Goal: Task Accomplishment & Management: Complete application form

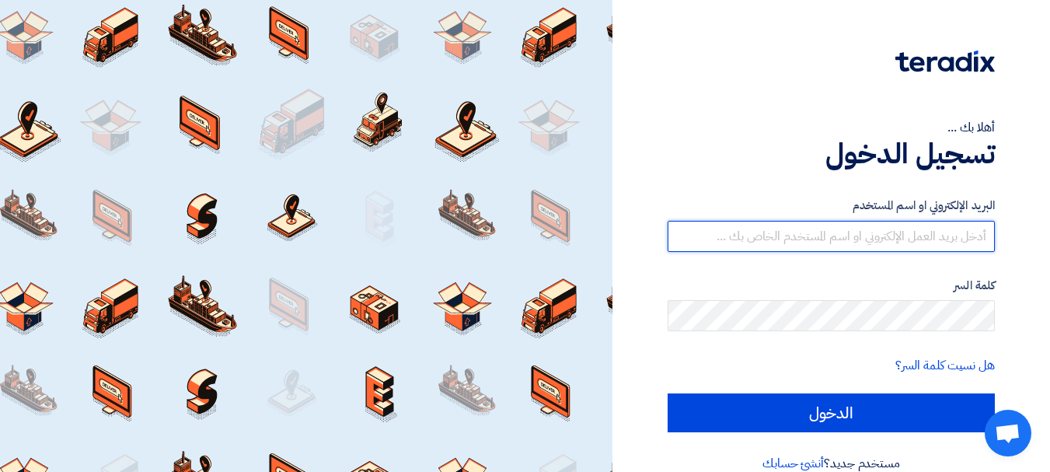
click at [791, 236] on input "text" at bounding box center [830, 236] width 327 height 31
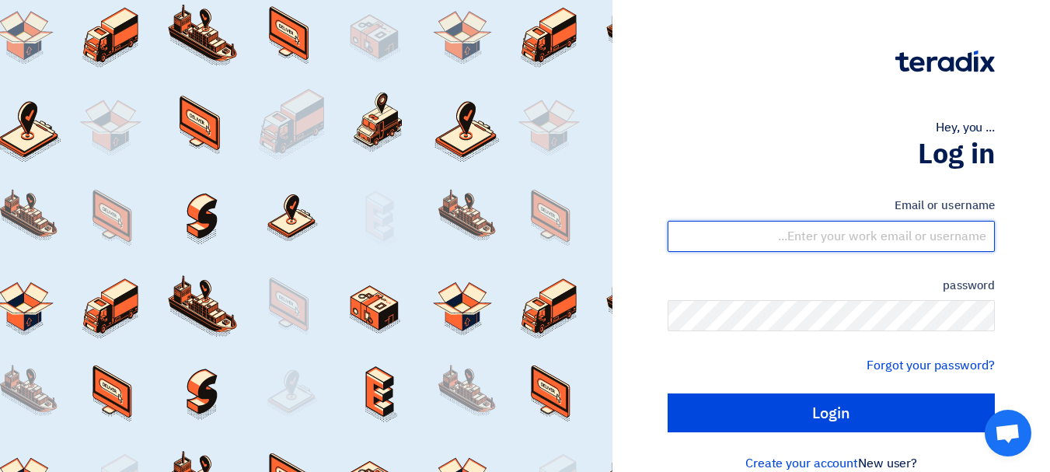
type input "[EMAIL_ADDRESS][DOMAIN_NAME]"
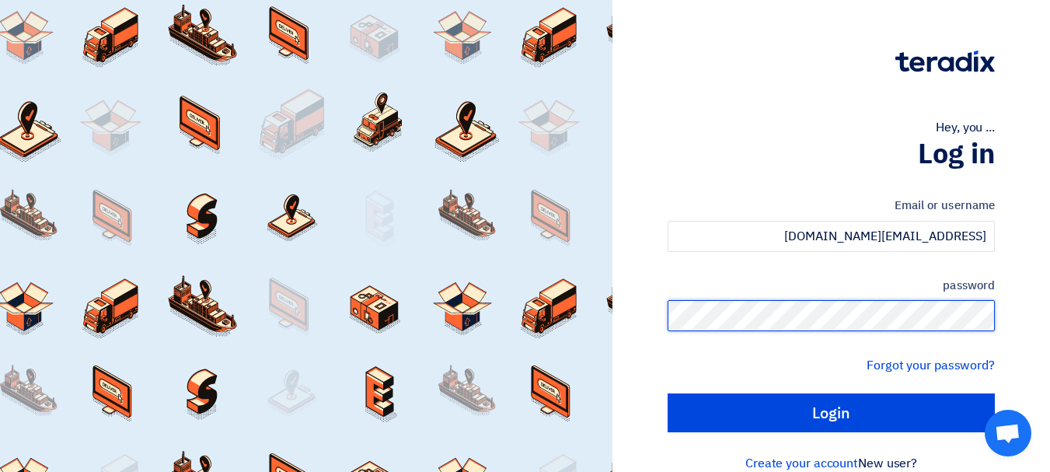
click at [667, 393] on input "Login" at bounding box center [830, 412] width 327 height 39
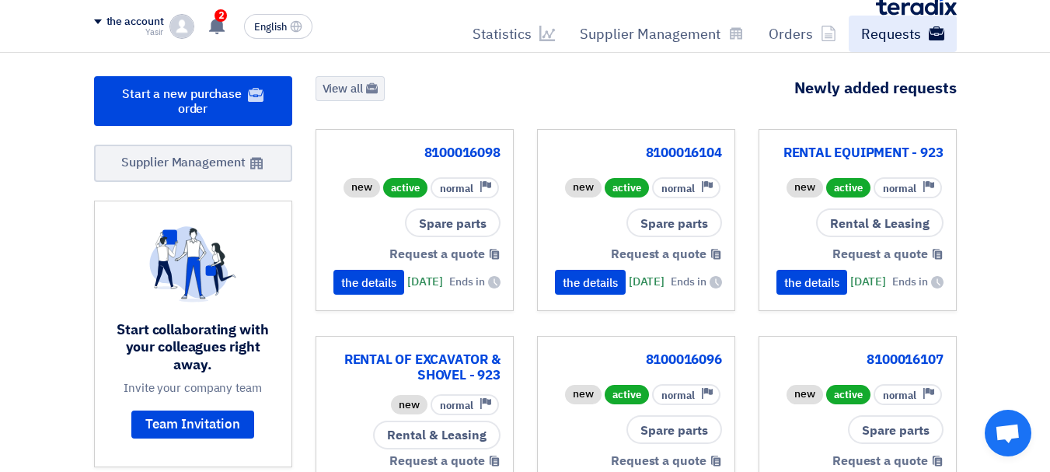
click at [882, 31] on font "Requests" at bounding box center [891, 33] width 60 height 21
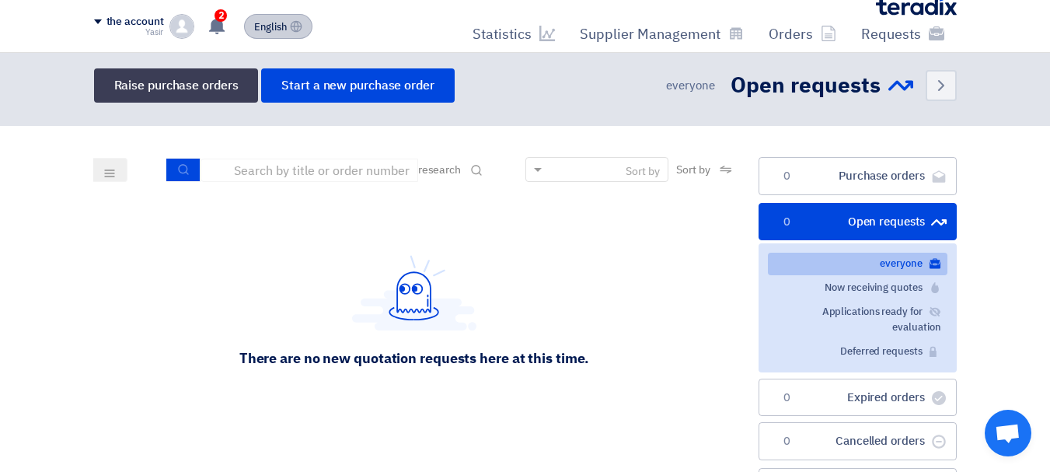
click at [265, 28] on font "English" at bounding box center [270, 26] width 33 height 15
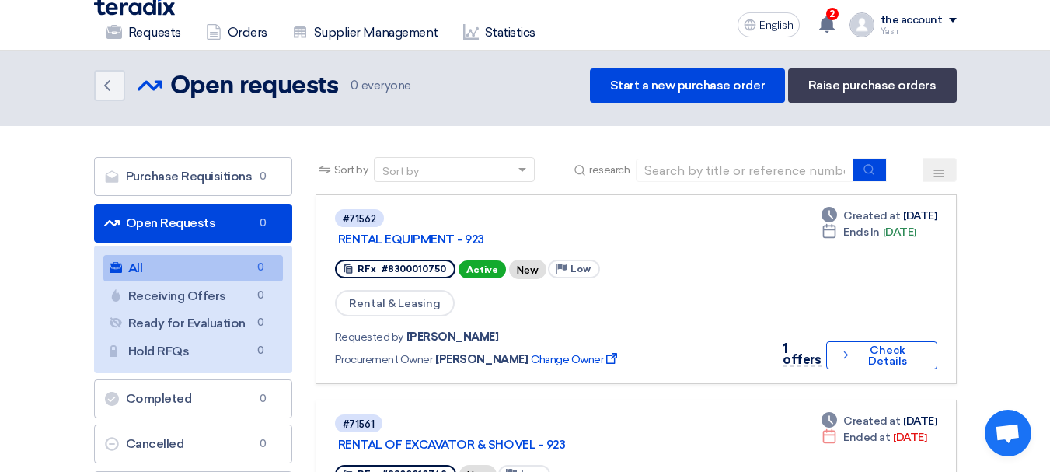
click at [738, 185] on div "Sort by Sort by research" at bounding box center [635, 175] width 641 height 37
drag, startPoint x: 740, startPoint y: 173, endPoint x: 790, endPoint y: 182, distance: 50.5
click at [740, 173] on input at bounding box center [745, 169] width 218 height 23
paste input "8100016107"
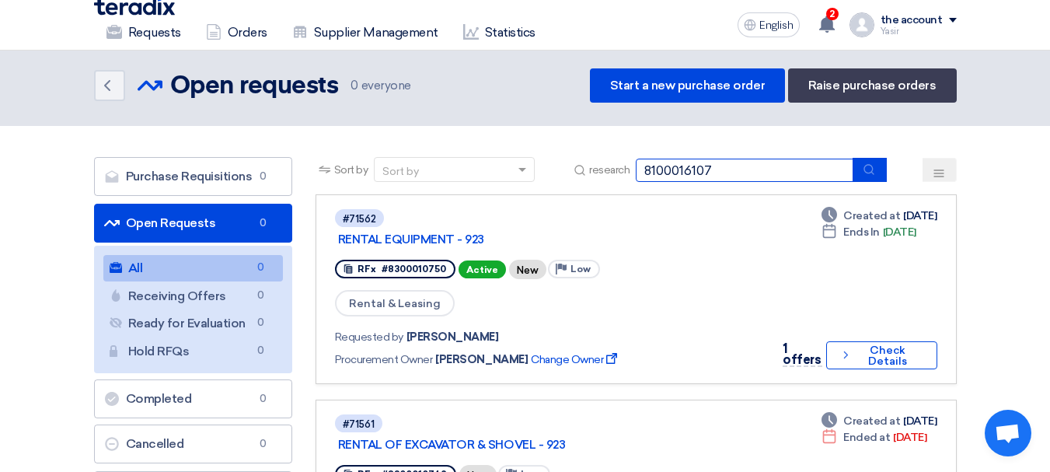
type input "8100016107"
click at [875, 179] on button "submit" at bounding box center [869, 170] width 34 height 24
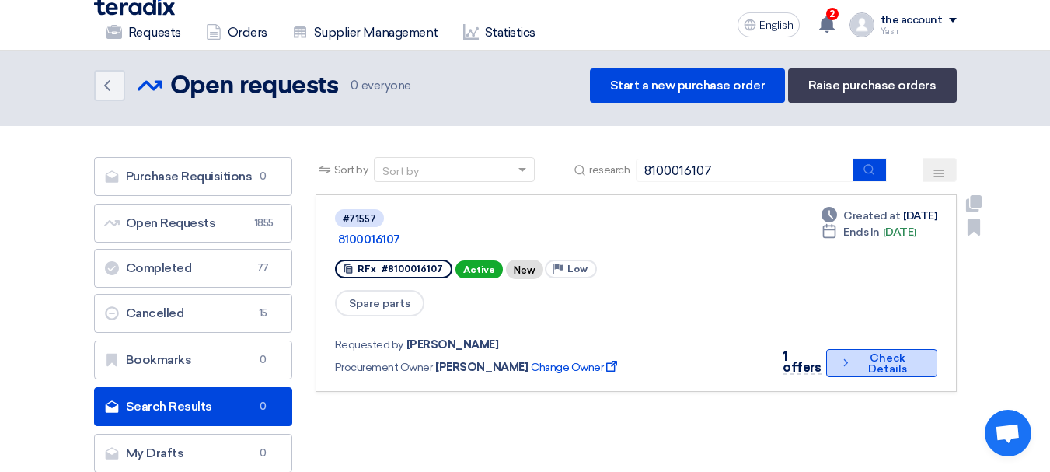
click at [835, 349] on button "Check details Check Details" at bounding box center [881, 363] width 111 height 28
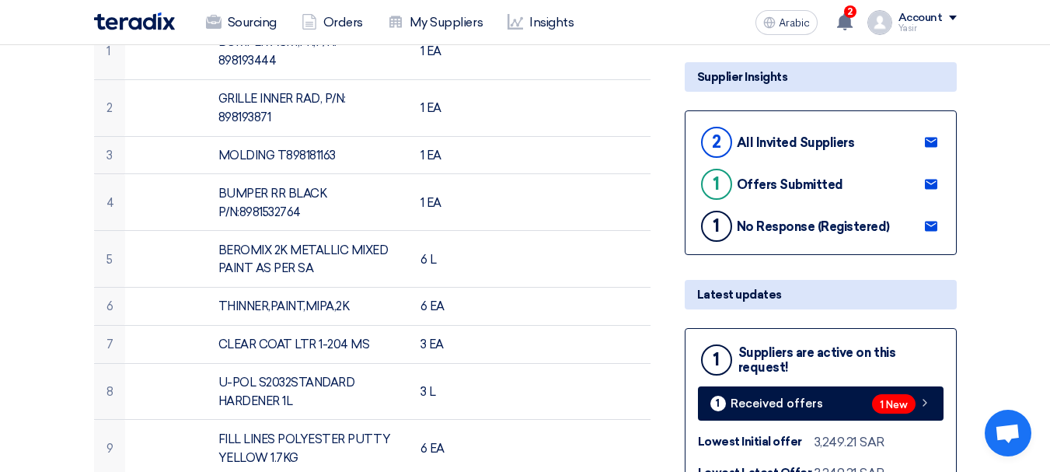
scroll to position [388, 0]
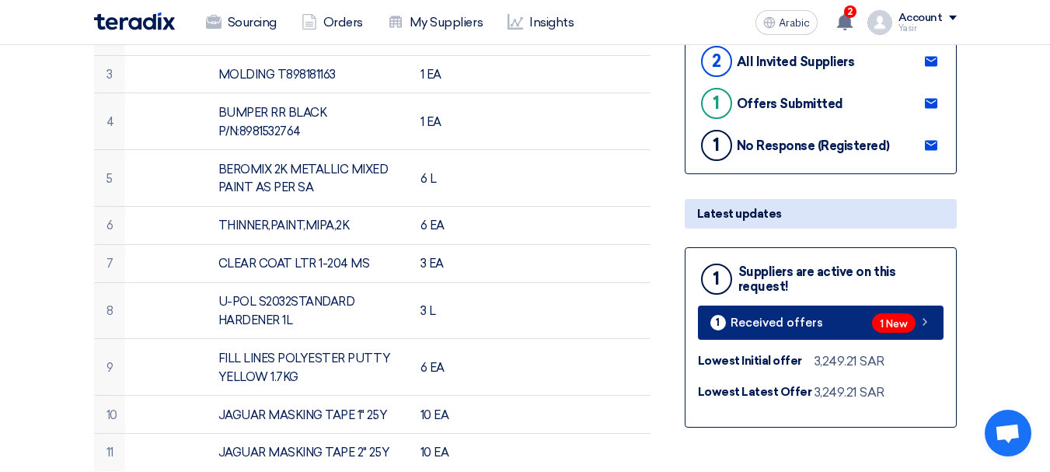
click at [921, 316] on icon at bounding box center [924, 321] width 12 height 12
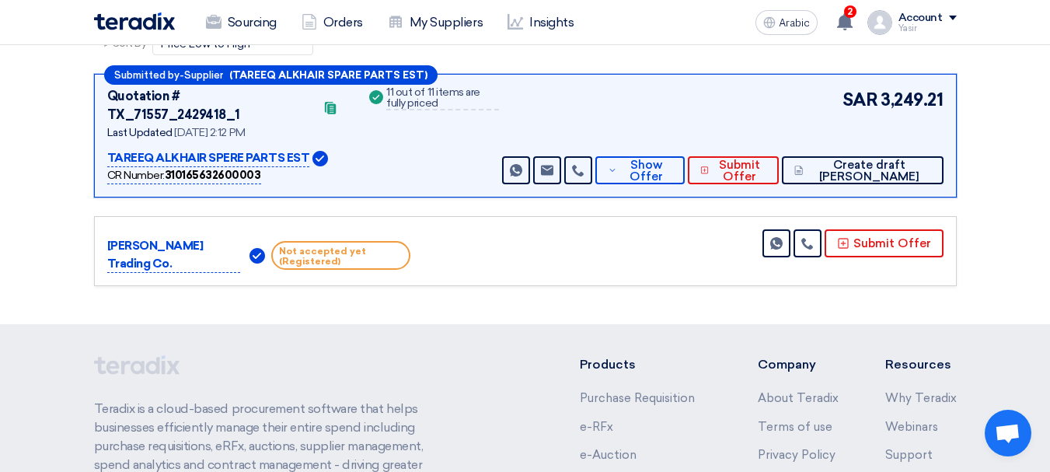
scroll to position [239, 0]
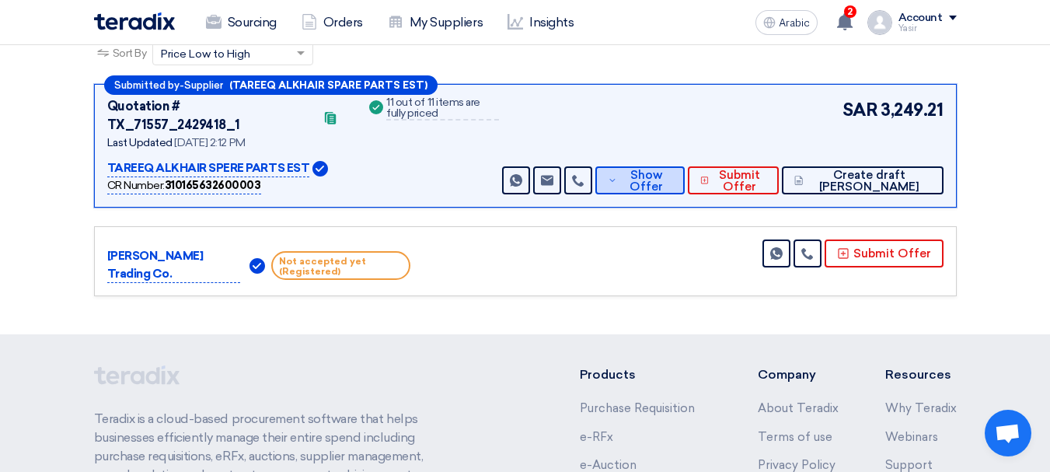
click at [663, 173] on font "Show Offer" at bounding box center [645, 181] width 33 height 26
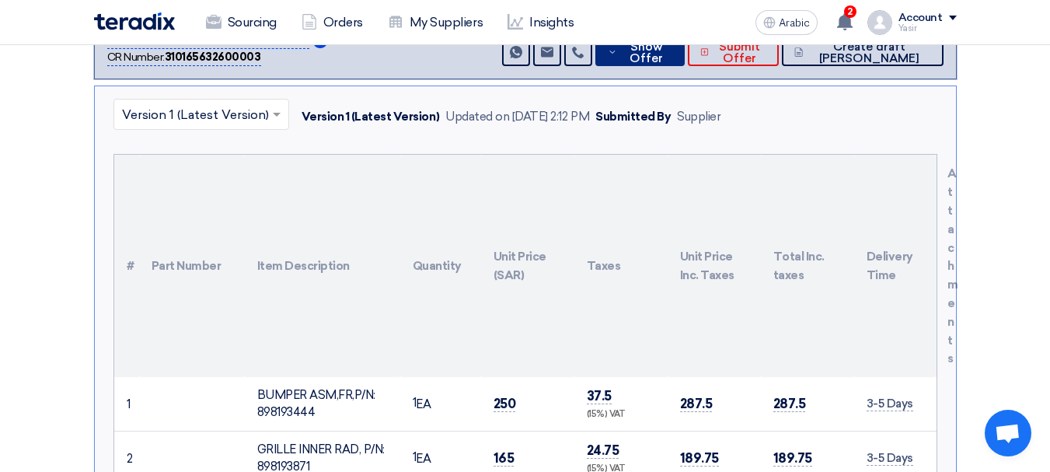
scroll to position [472, 0]
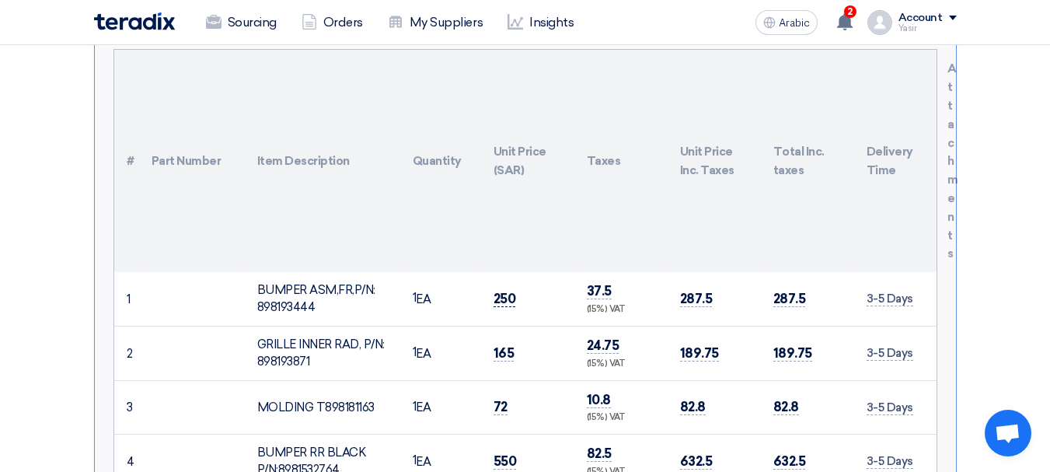
click at [507, 291] on font "250" at bounding box center [504, 299] width 23 height 16
click at [507, 326] on td "165" at bounding box center [527, 353] width 93 height 54
click at [506, 345] on font "165" at bounding box center [503, 353] width 21 height 16
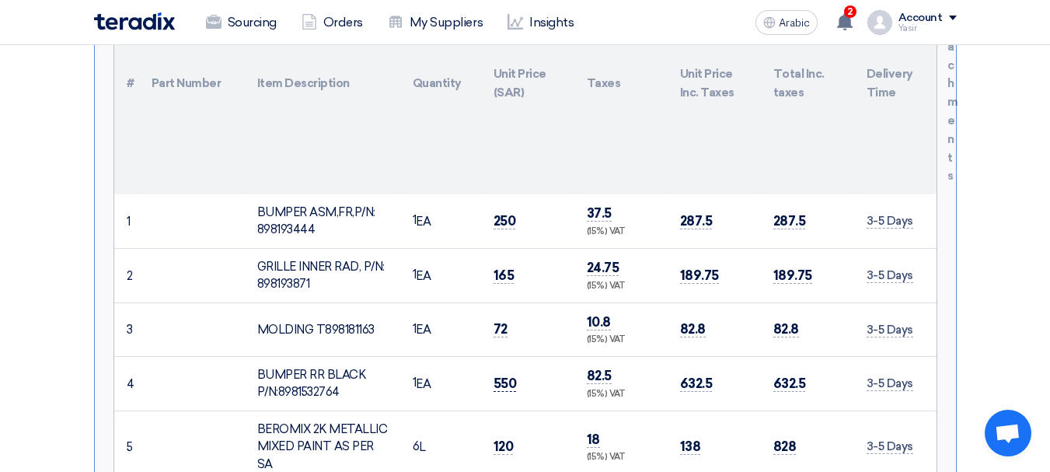
scroll to position [628, 0]
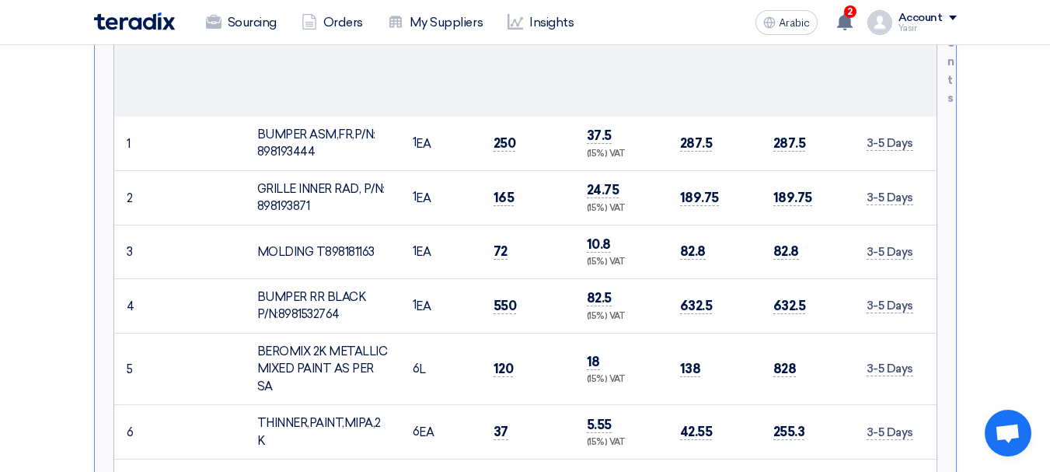
drag, startPoint x: 500, startPoint y: 248, endPoint x: 500, endPoint y: 239, distance: 8.6
click at [500, 247] on td "72" at bounding box center [527, 252] width 93 height 54
click at [500, 243] on font "72" at bounding box center [500, 251] width 14 height 16
click at [496, 298] on font "550" at bounding box center [504, 306] width 23 height 16
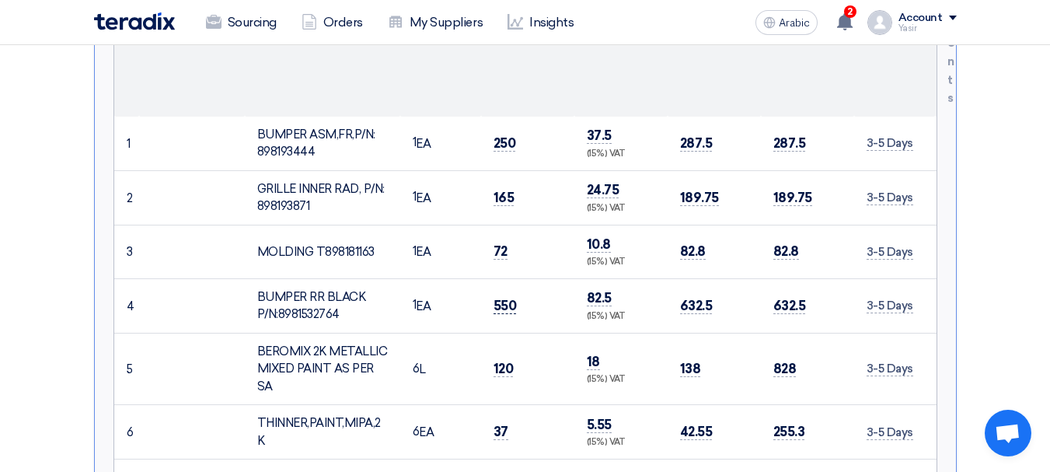
click at [496, 298] on font "550" at bounding box center [504, 306] width 23 height 16
click at [510, 361] on font "120" at bounding box center [503, 369] width 20 height 16
click at [507, 361] on font "120" at bounding box center [503, 369] width 20 height 16
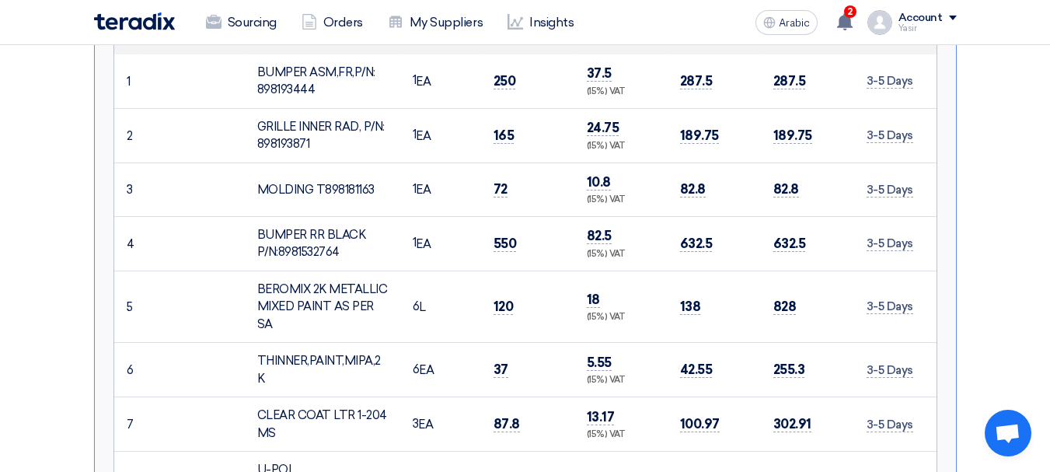
scroll to position [783, 0]
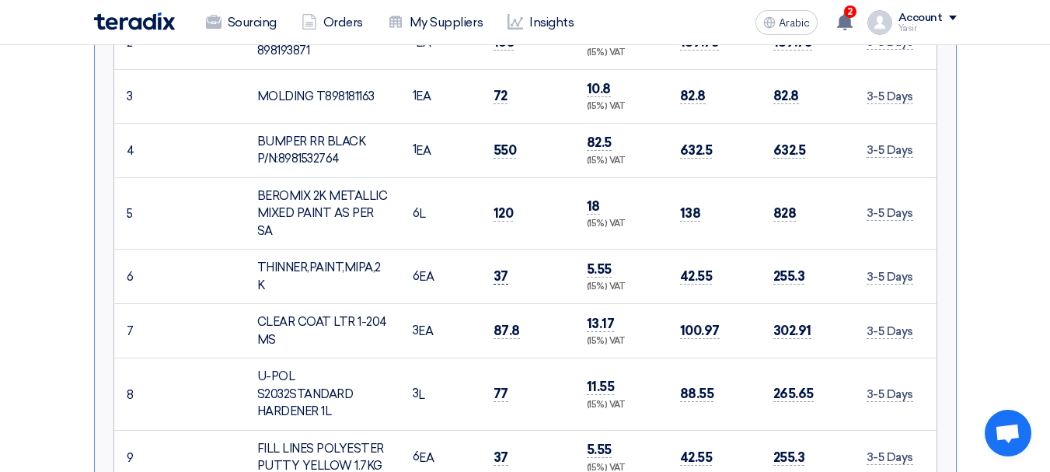
click at [497, 268] on font "37" at bounding box center [500, 276] width 15 height 16
click at [505, 322] on font "87.8" at bounding box center [506, 330] width 26 height 16
click at [500, 383] on td "77" at bounding box center [527, 394] width 93 height 72
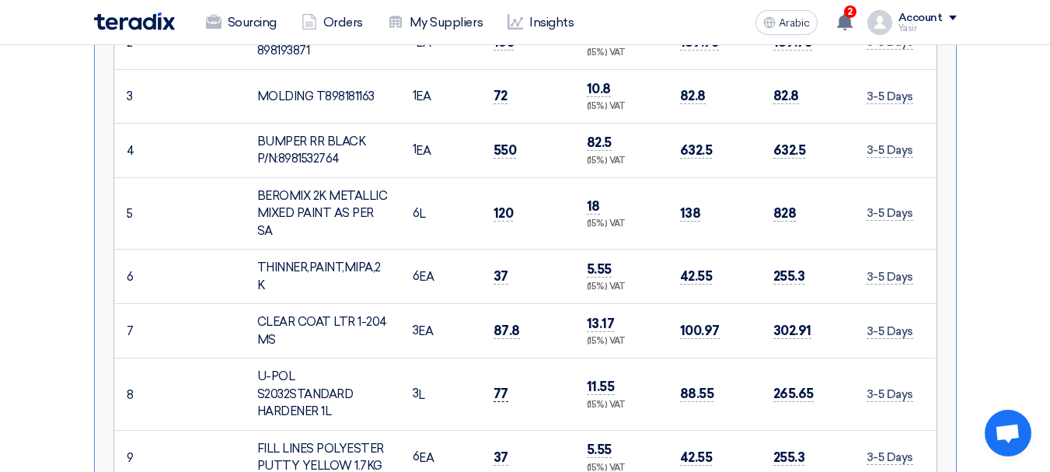
click at [498, 382] on td "77" at bounding box center [527, 394] width 93 height 72
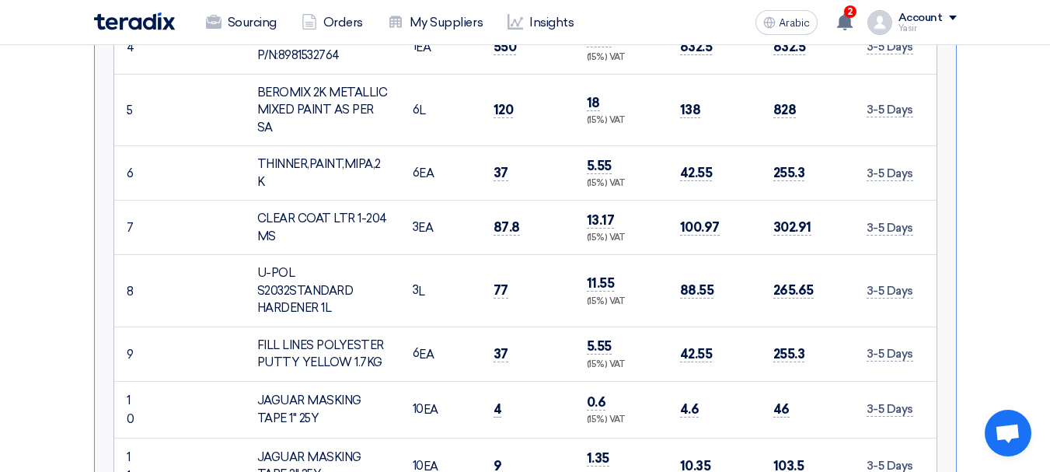
scroll to position [939, 0]
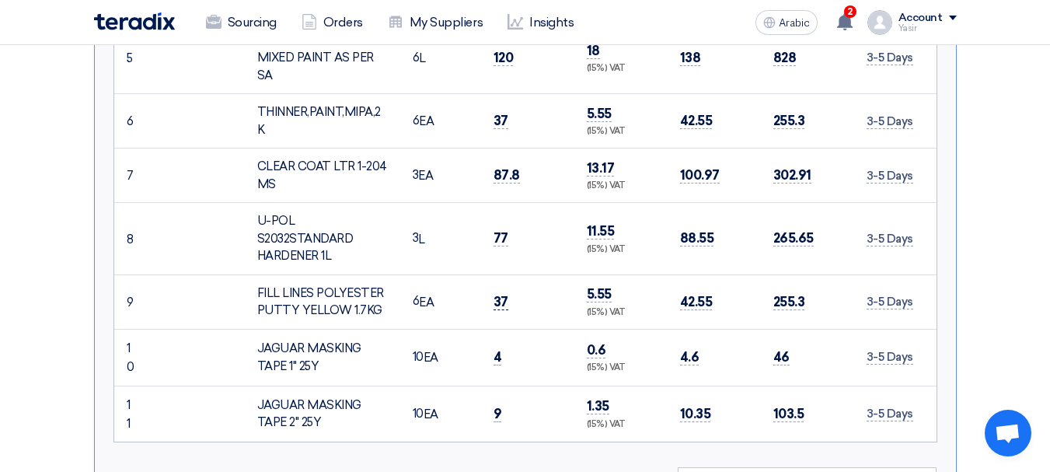
click at [500, 294] on font "37" at bounding box center [500, 302] width 15 height 16
click at [502, 347] on td "4" at bounding box center [527, 357] width 93 height 57
click at [494, 349] on font "4" at bounding box center [497, 357] width 9 height 16
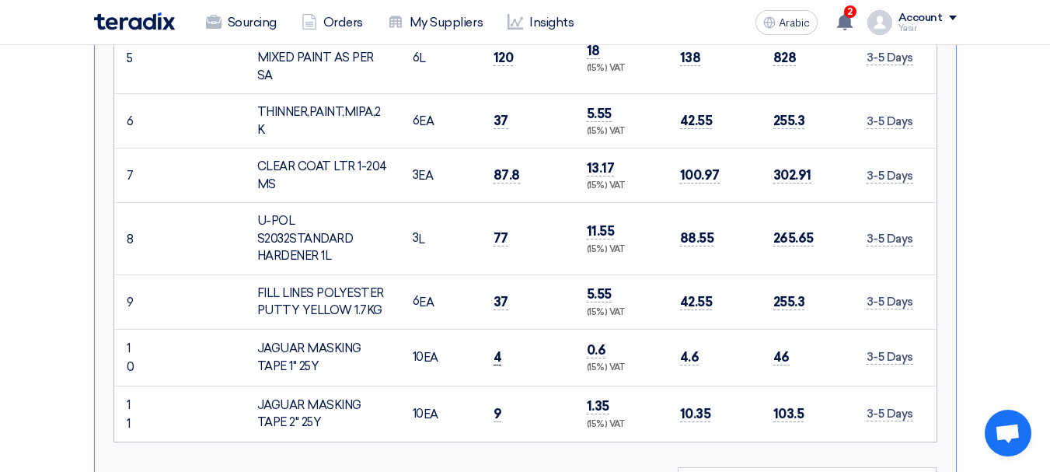
click at [494, 349] on font "4" at bounding box center [497, 357] width 9 height 16
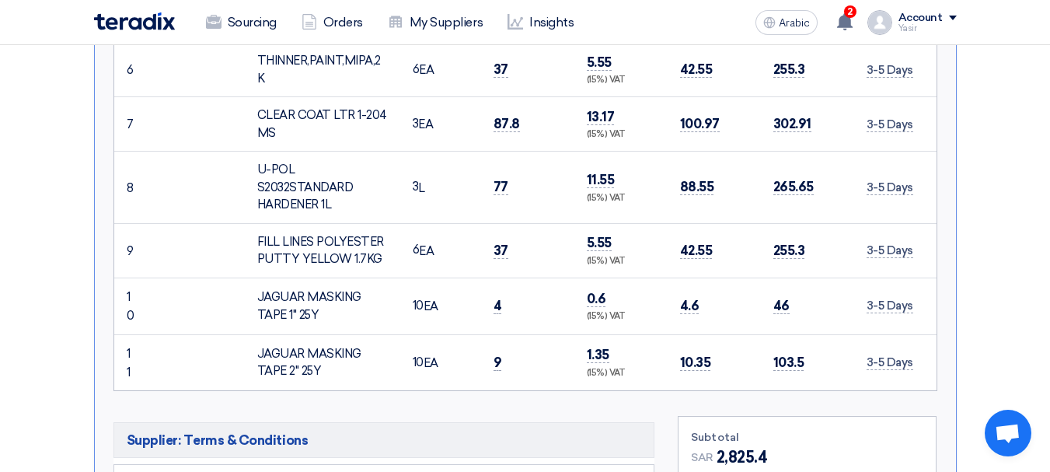
scroll to position [1016, 0]
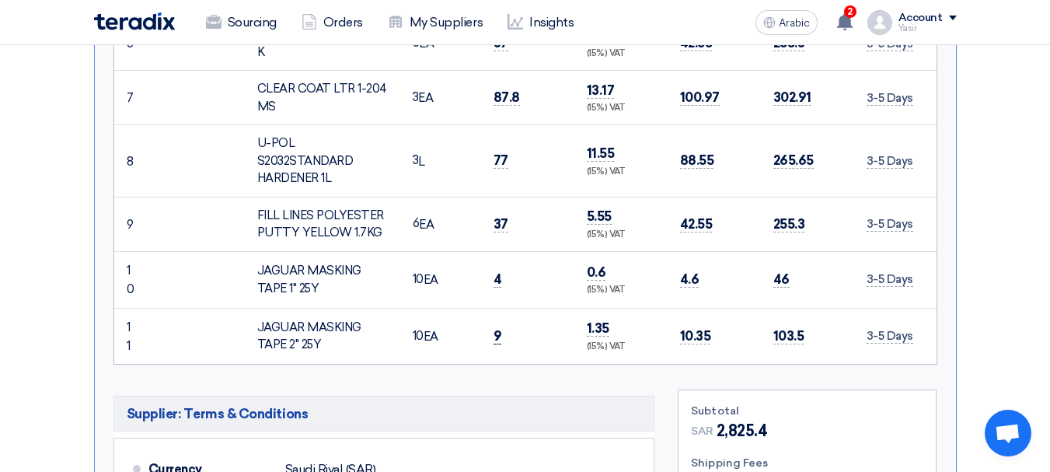
click at [497, 328] on font "9" at bounding box center [497, 336] width 9 height 16
click at [495, 328] on font "9" at bounding box center [497, 336] width 9 height 16
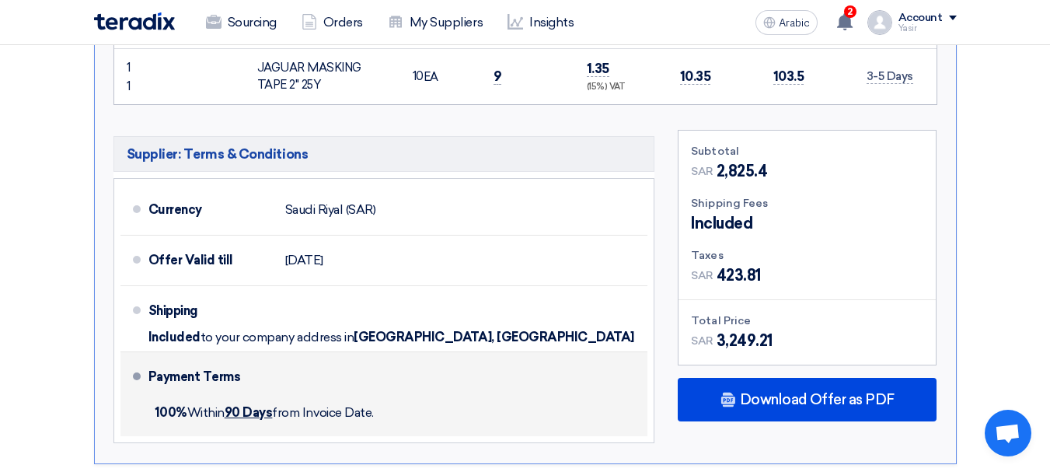
scroll to position [1327, 0]
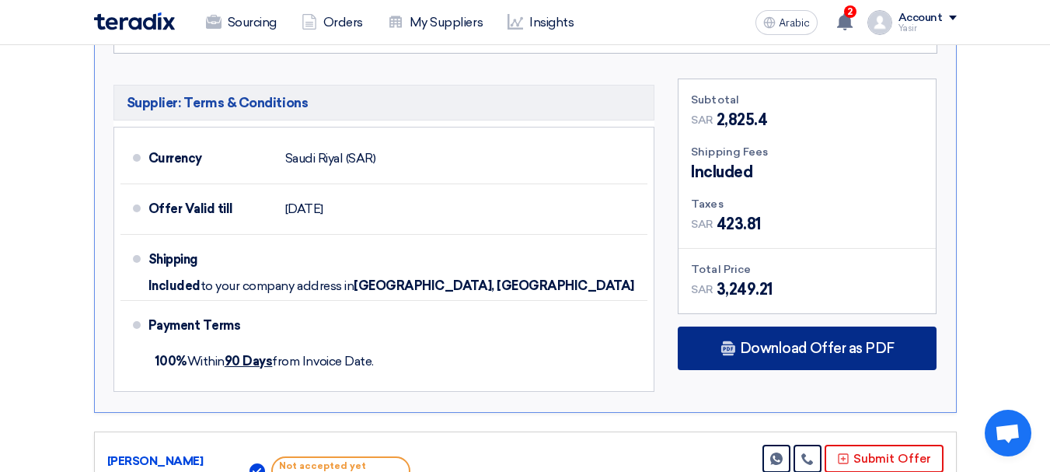
click at [776, 340] on font "Download Offer as PDF" at bounding box center [817, 348] width 155 height 17
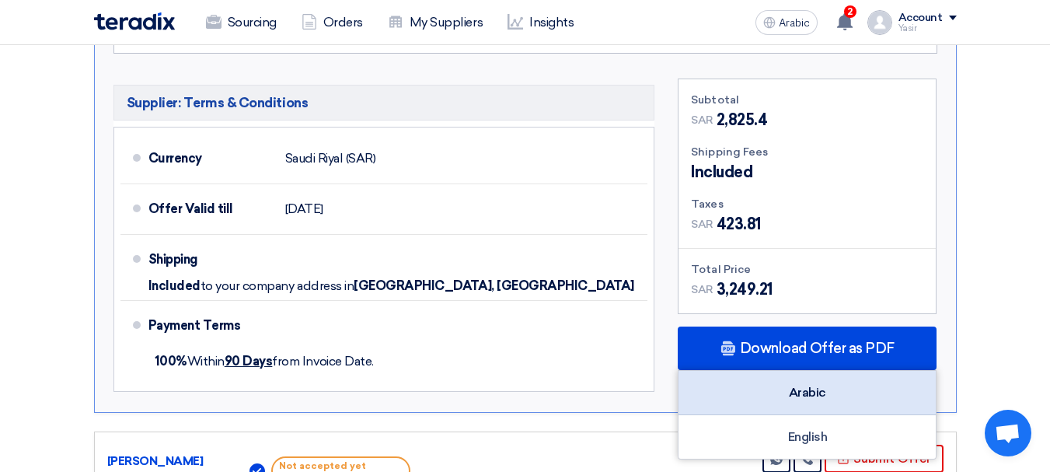
click at [803, 385] on font "Arabic" at bounding box center [807, 392] width 37 height 15
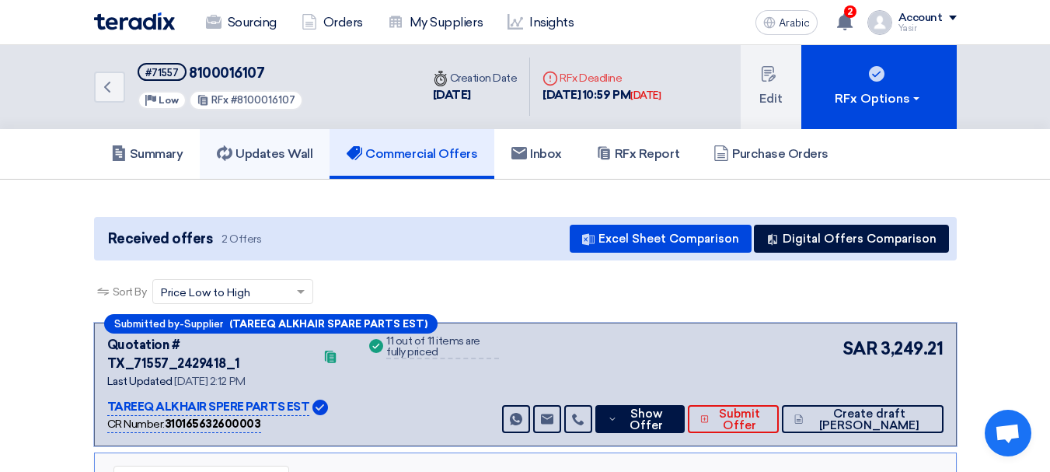
scroll to position [0, 0]
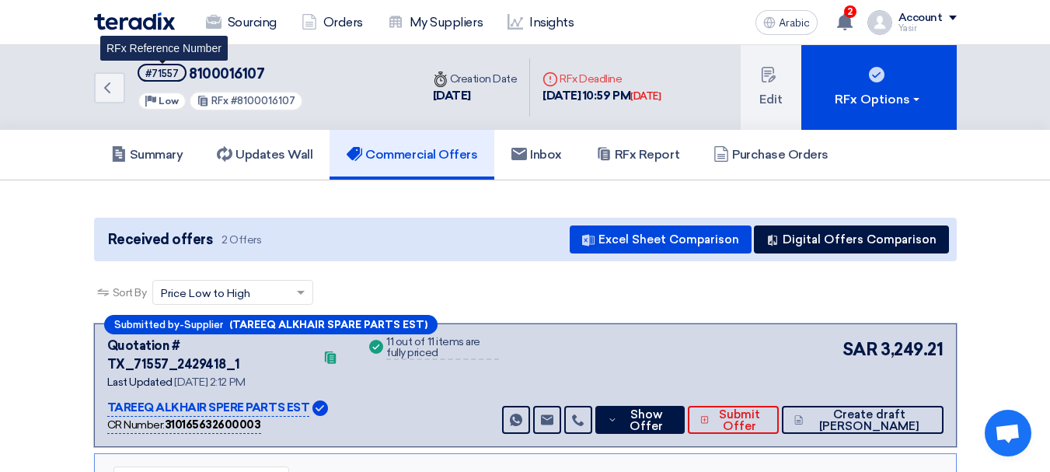
click at [160, 70] on font "#71557" at bounding box center [161, 74] width 33 height 12
copy font "71557"
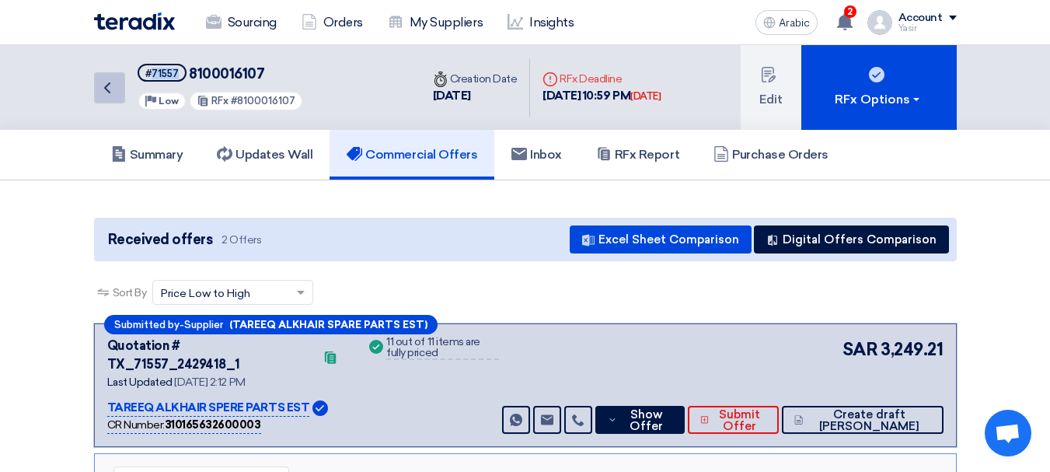
click at [124, 95] on link "Back" at bounding box center [109, 87] width 31 height 31
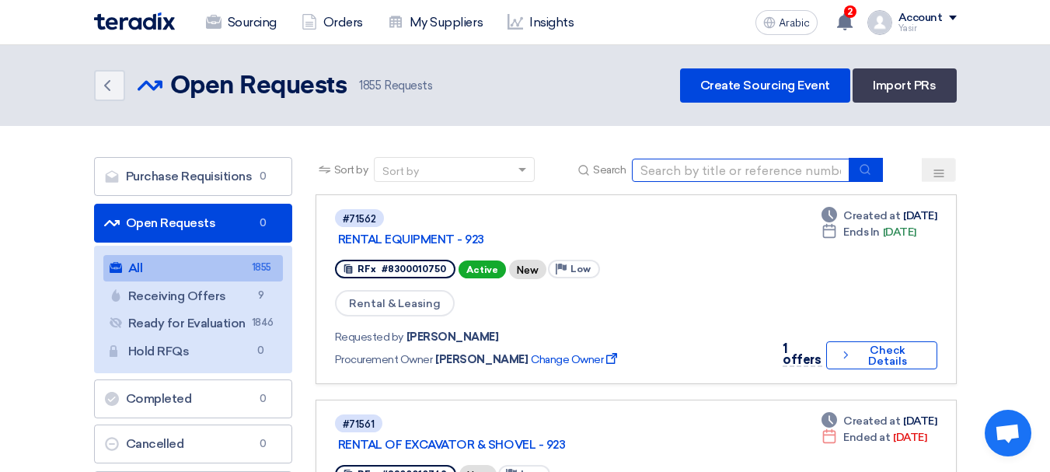
click at [706, 167] on input at bounding box center [741, 169] width 218 height 23
paste input "8100016087"
type input "8100016087"
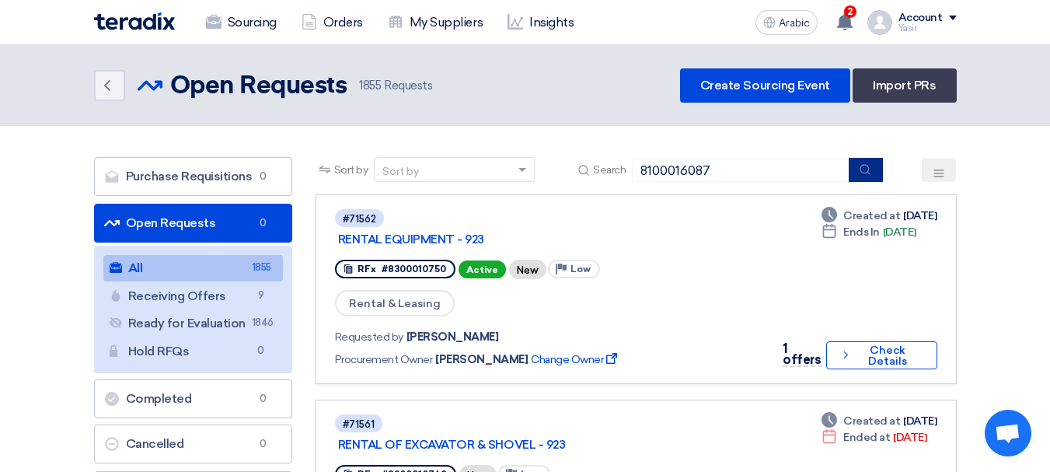
click at [859, 171] on button "submit" at bounding box center [865, 170] width 34 height 24
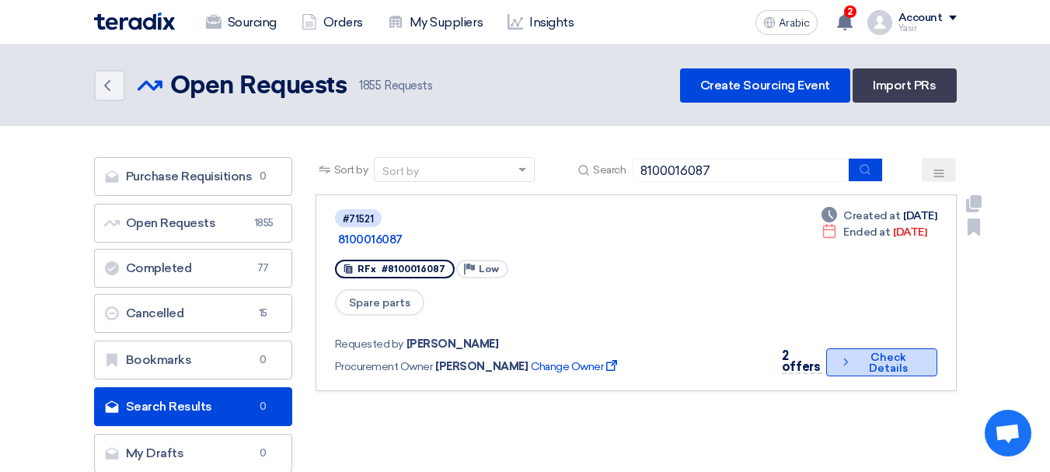
click at [848, 348] on button "Check details Check Details" at bounding box center [881, 362] width 110 height 28
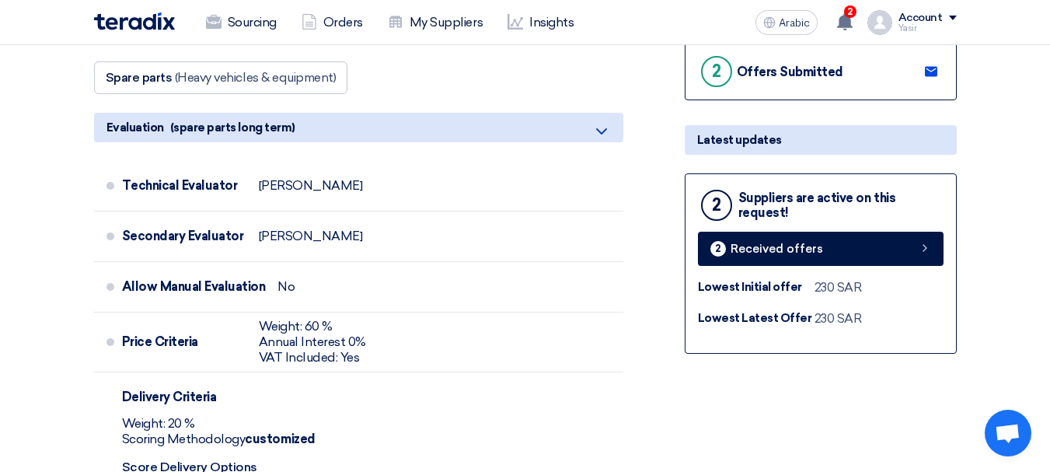
scroll to position [466, 0]
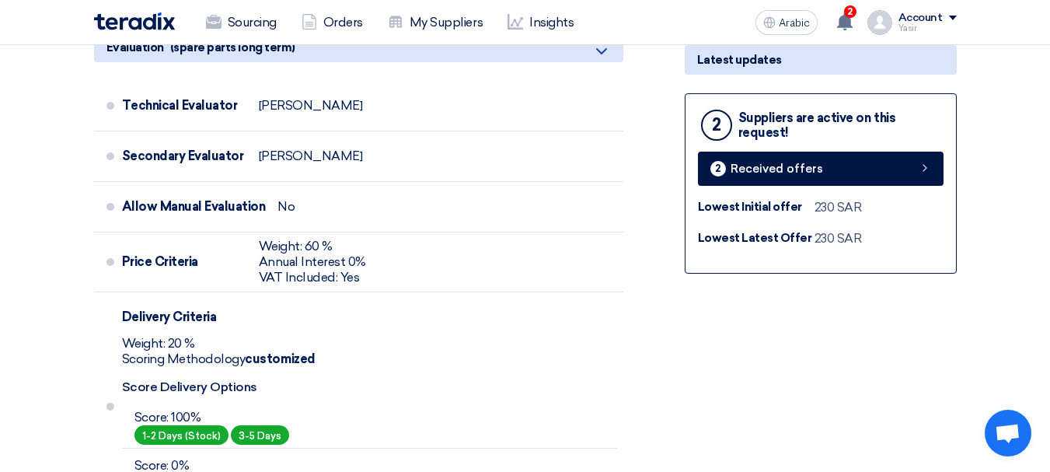
click at [954, 165] on div "2 Suppliers are active on this request! 2 Received offers Lowest Initial offer …" at bounding box center [820, 183] width 272 height 180
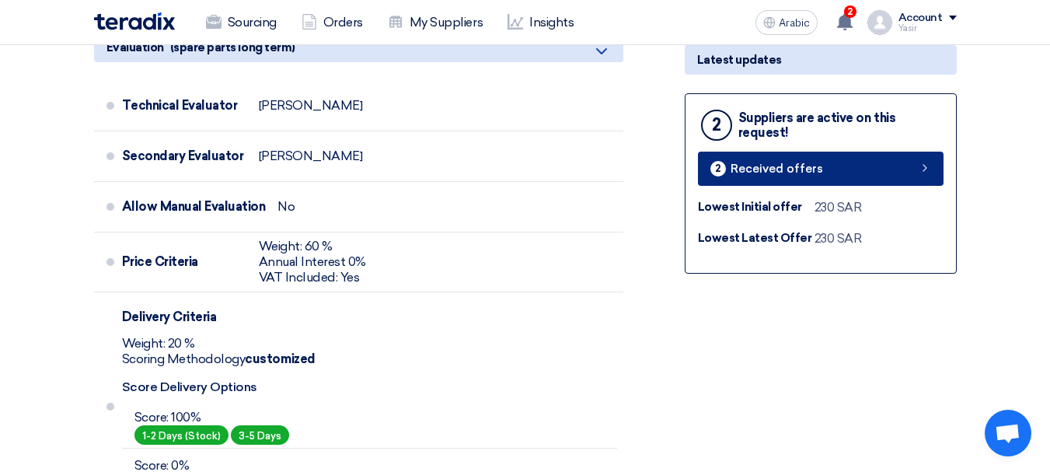
click at [928, 174] on icon at bounding box center [924, 168] width 12 height 12
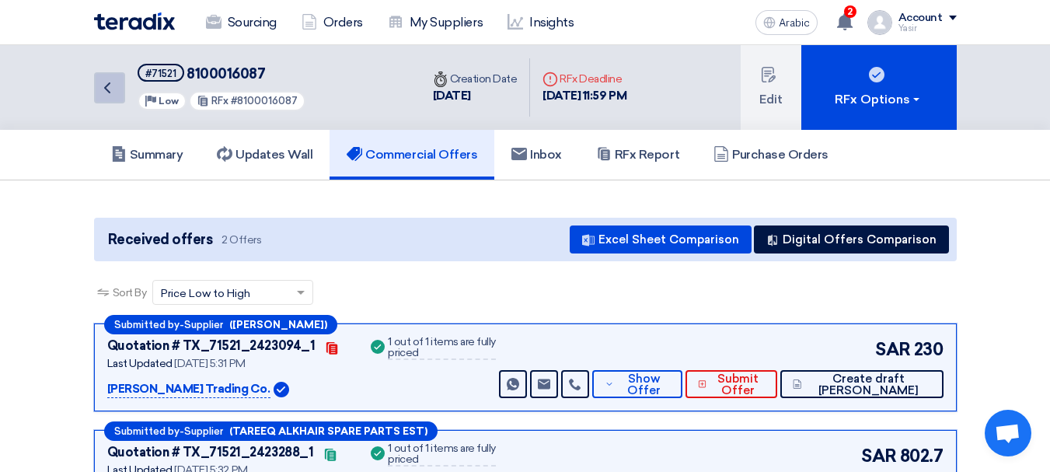
click at [110, 86] on icon "Back" at bounding box center [107, 87] width 19 height 19
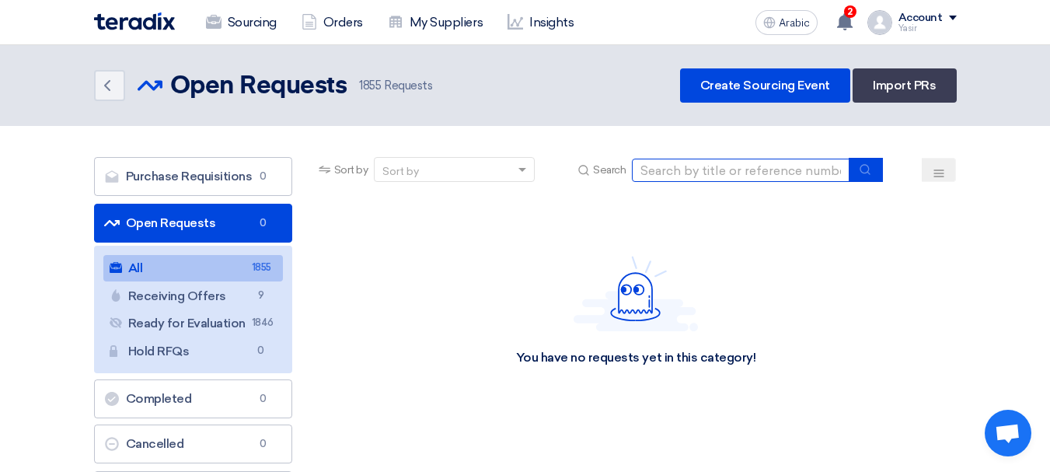
click at [717, 170] on input at bounding box center [741, 169] width 218 height 23
paste input "8100016115"
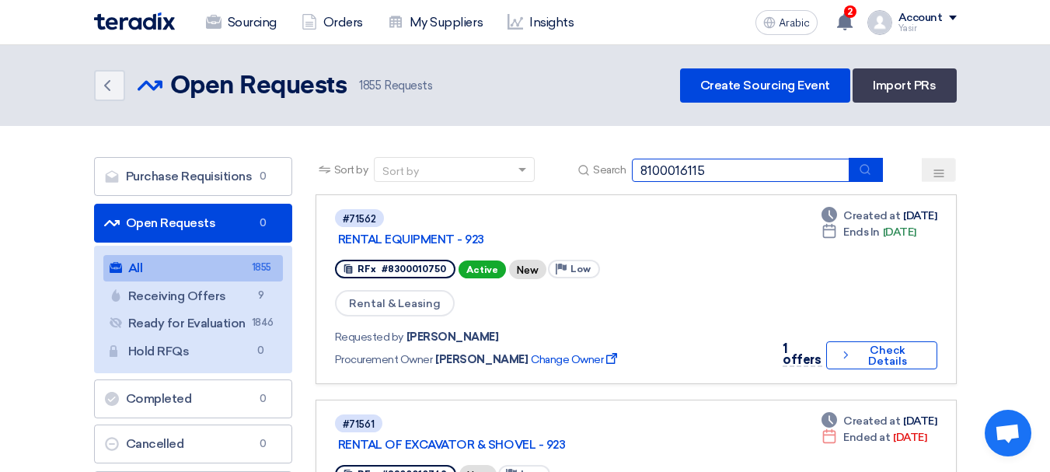
type input "8100016115"
click at [868, 178] on button "submit" at bounding box center [865, 170] width 34 height 24
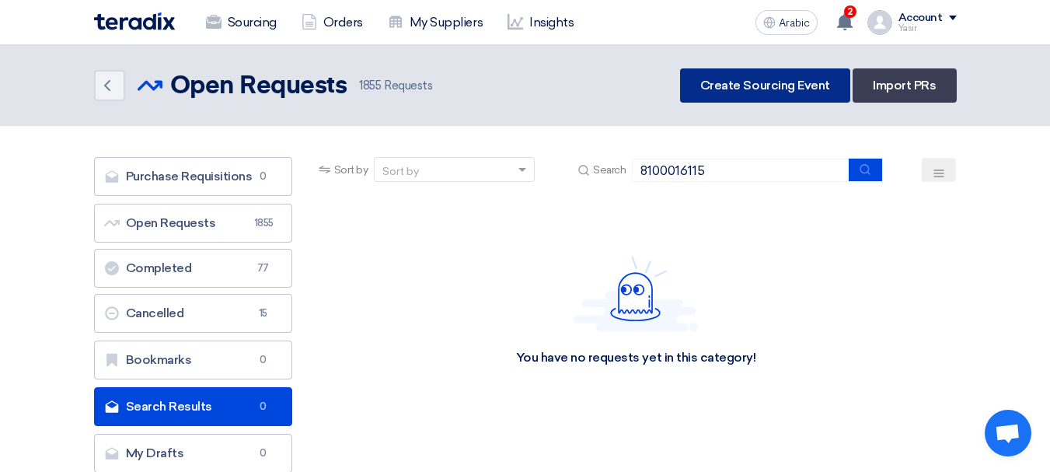
click at [719, 89] on font "Create Sourcing Event" at bounding box center [765, 85] width 130 height 15
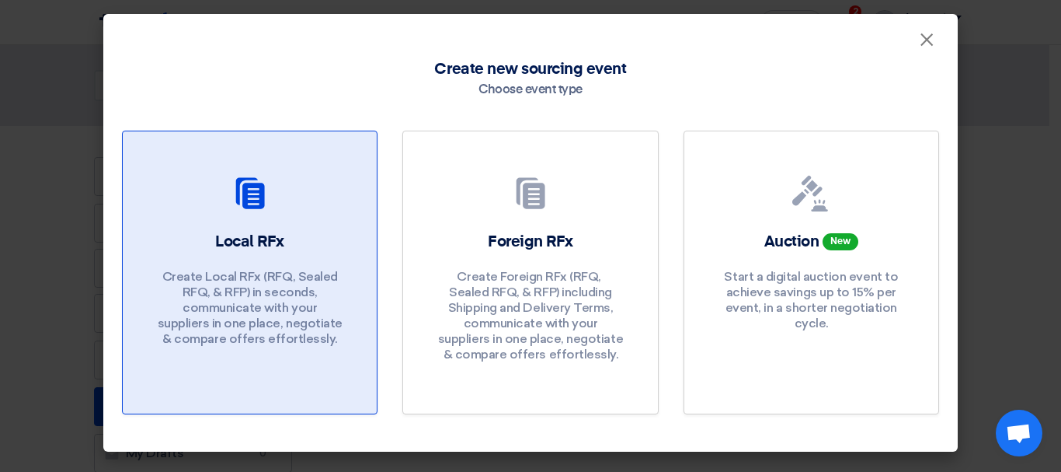
click at [258, 256] on div "Local RFx Create Local RFx (RFQ, ​​Sealed RFQ, & RFP) in seconds, communicate w…" at bounding box center [249, 293] width 217 height 124
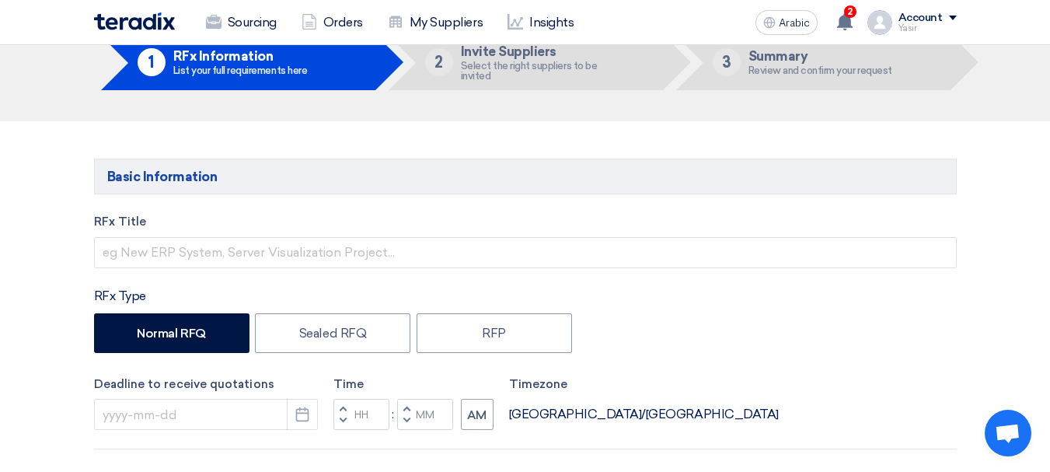
scroll to position [78, 0]
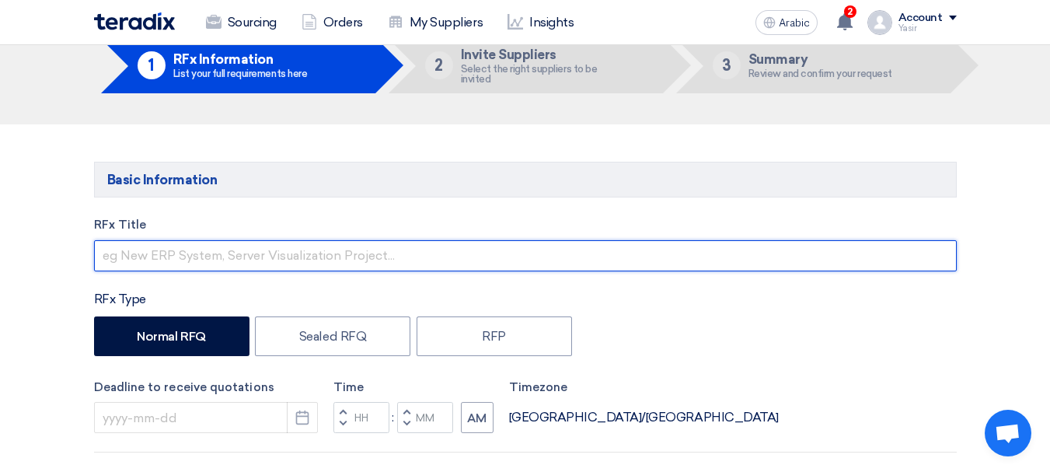
click at [253, 249] on input "text" at bounding box center [525, 255] width 862 height 31
paste input "8100016115"
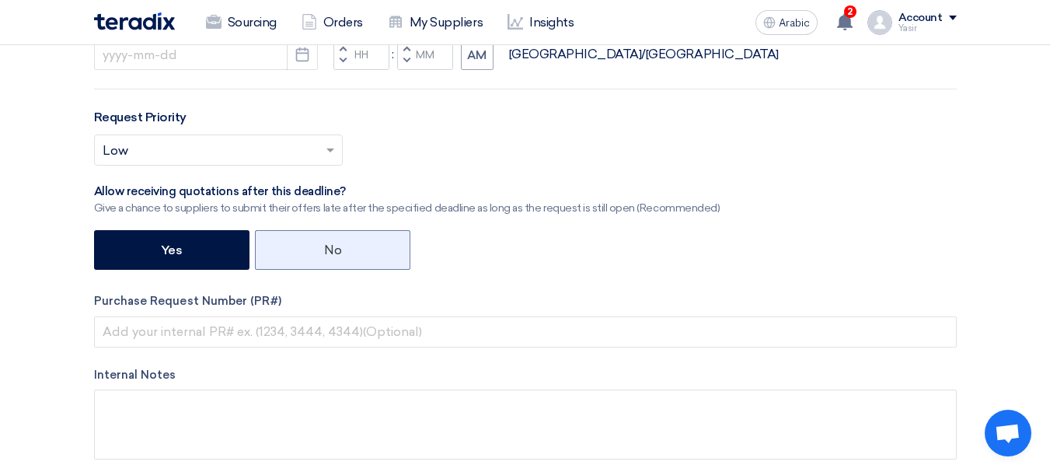
scroll to position [466, 0]
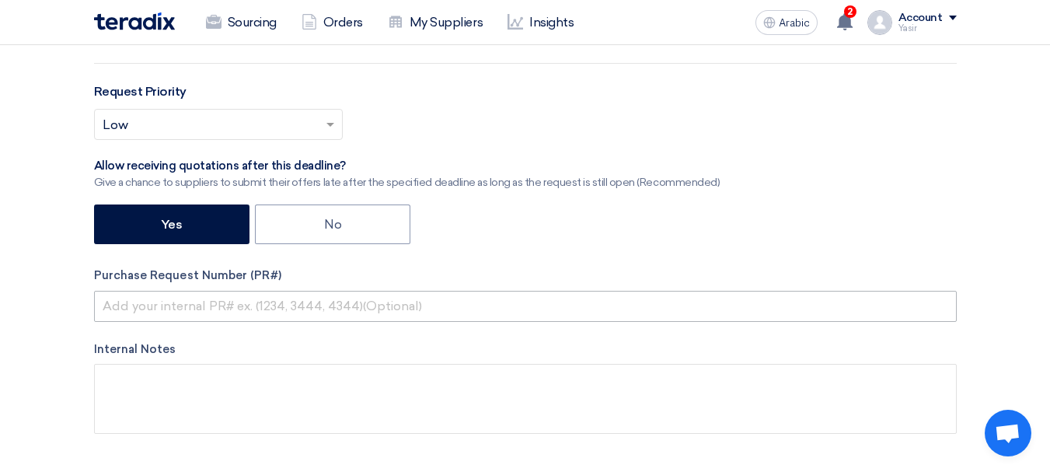
type input "8100016115"
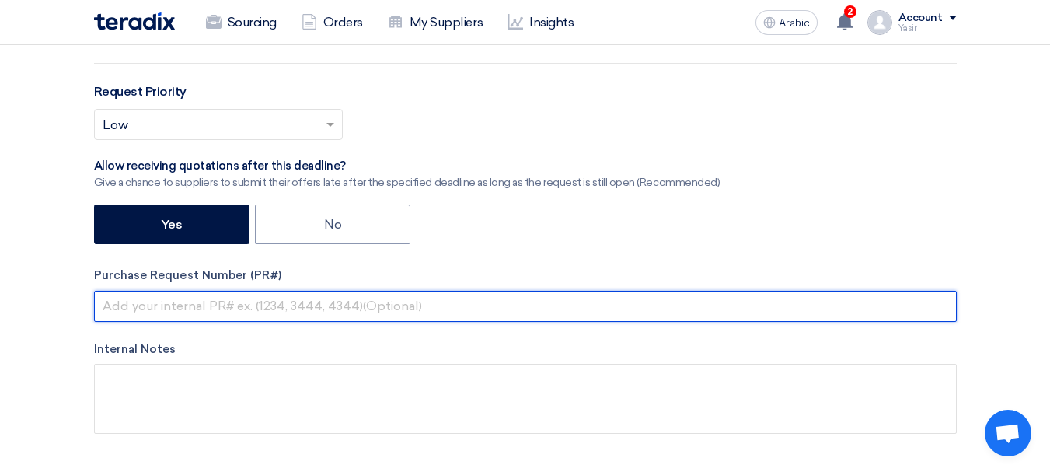
click at [197, 304] on input "text" at bounding box center [525, 306] width 862 height 31
paste input "8100016115"
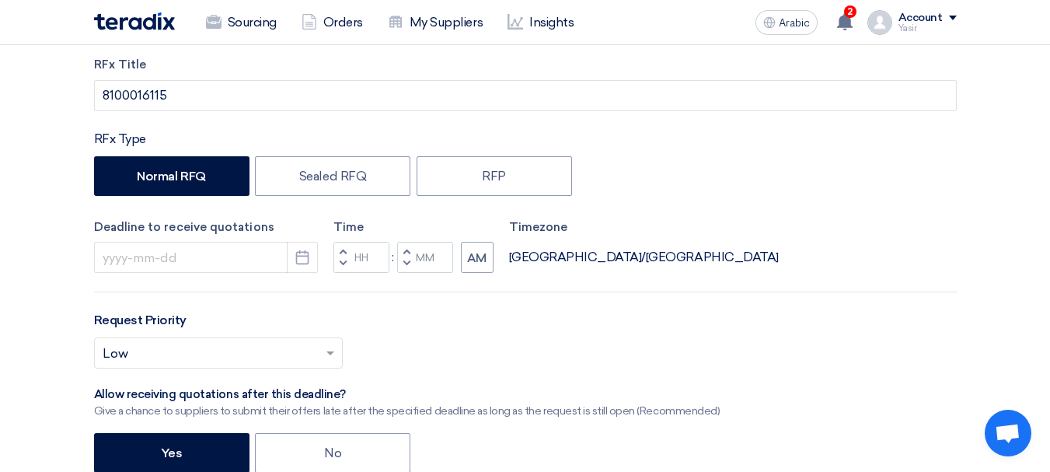
scroll to position [233, 0]
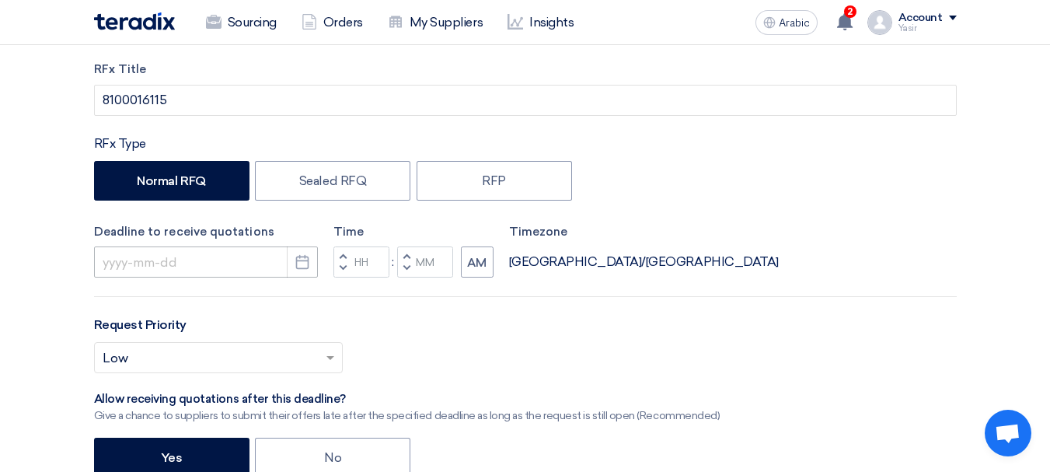
type input "8100016115"
click at [226, 259] on input at bounding box center [206, 261] width 224 height 31
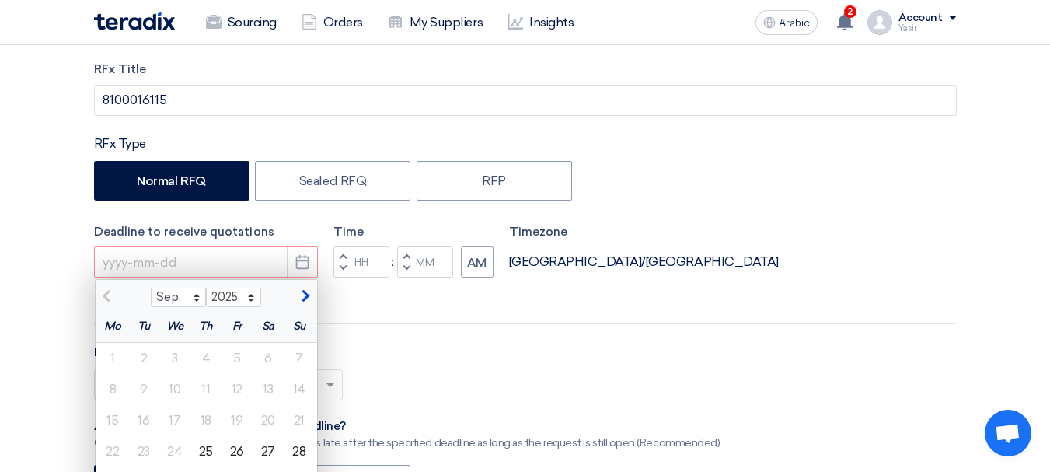
click at [382, 326] on div "RFx Title 8100016115 RFx Type Normal RFQ Sealed RFQ RFP Deadline to receive quo…" at bounding box center [525, 389] width 886 height 657
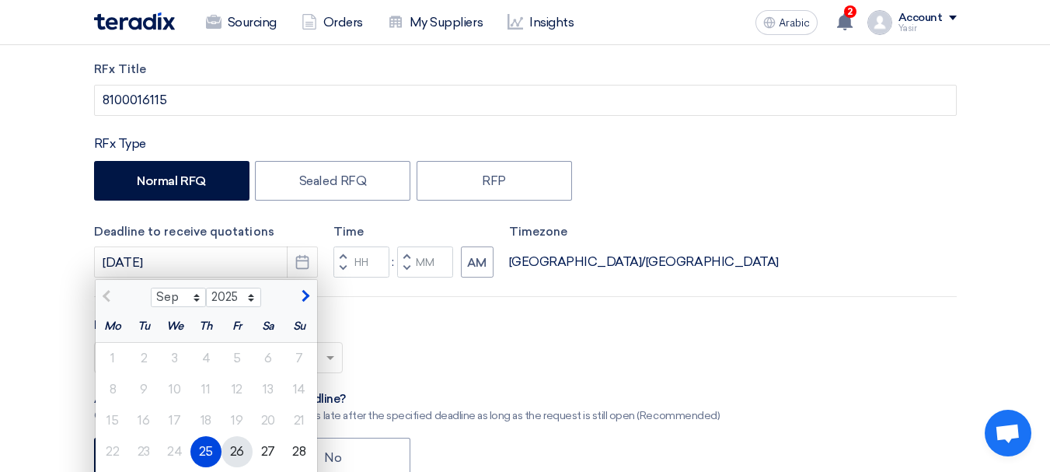
click at [242, 425] on font "26" at bounding box center [237, 451] width 14 height 15
type input "[DATE]"
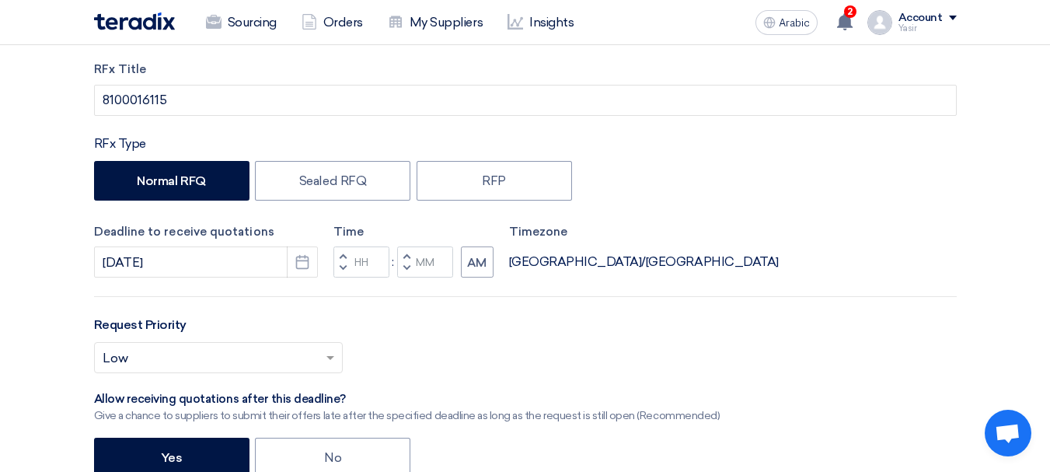
click at [338, 266] on button "Decrement hours" at bounding box center [342, 268] width 19 height 19
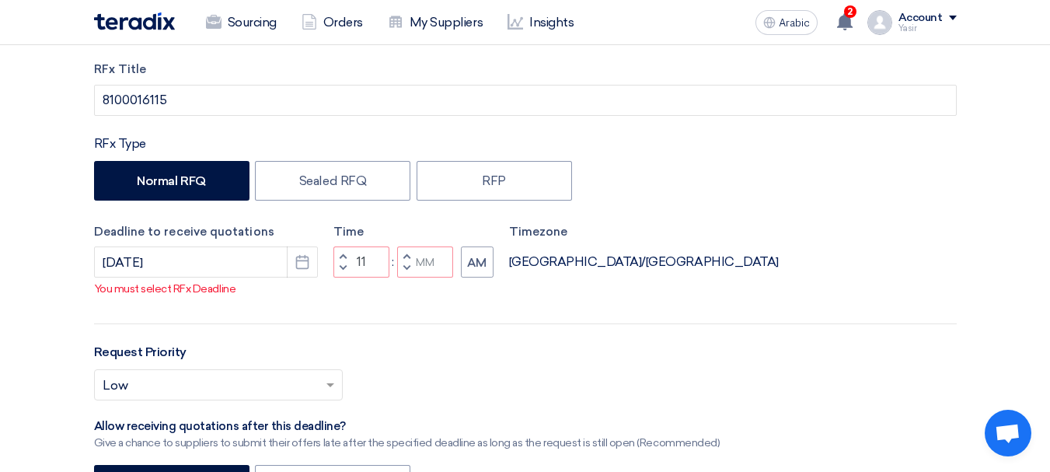
click at [405, 273] on span "button" at bounding box center [405, 267] width 5 height 9
type input "10"
type input "59"
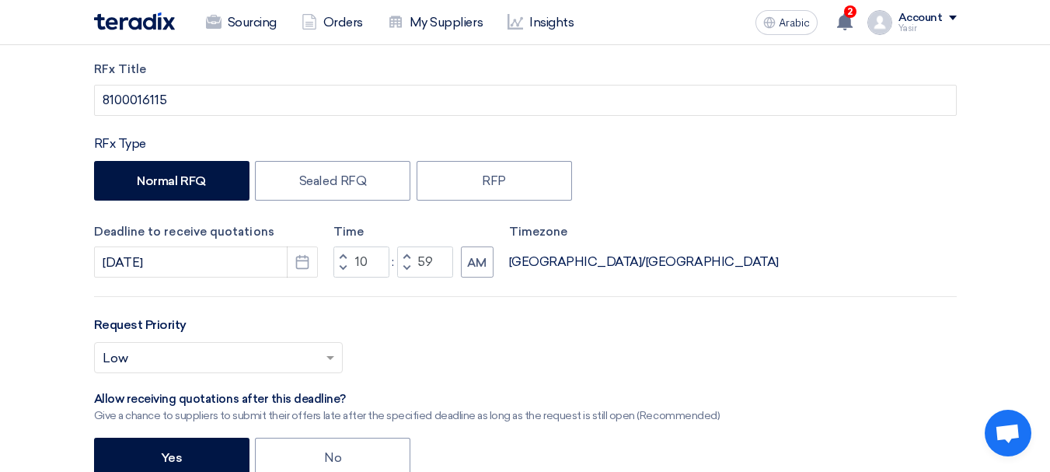
click at [342, 256] on span "button" at bounding box center [342, 255] width 5 height 9
type input "11"
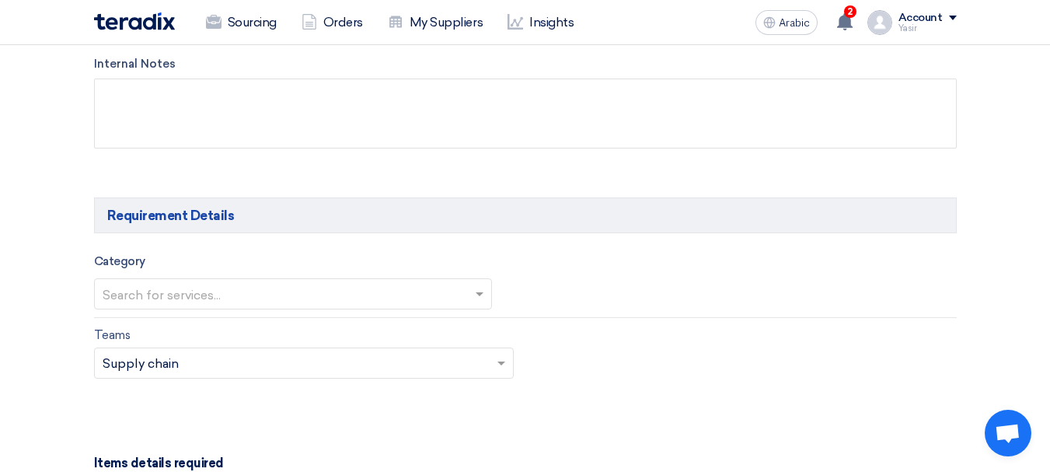
scroll to position [777, 0]
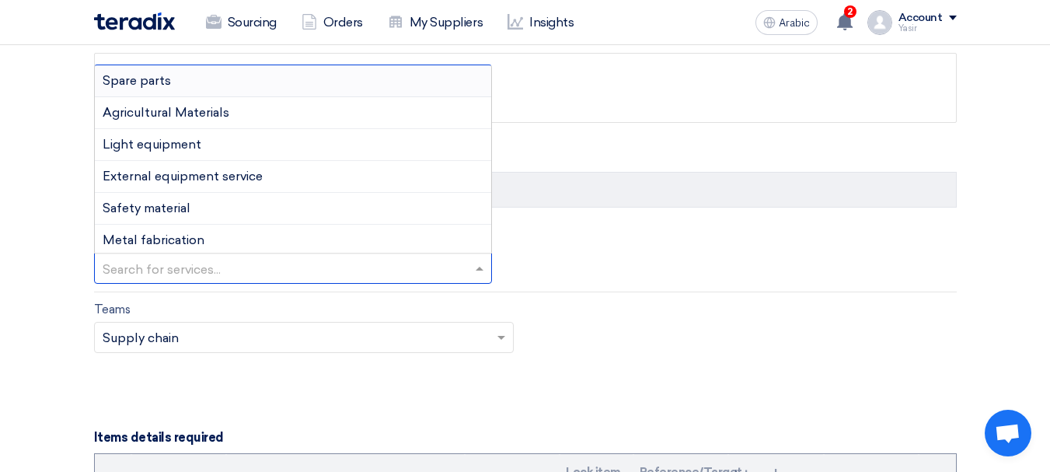
click at [225, 259] on input "text" at bounding box center [285, 269] width 365 height 26
click at [159, 81] on font "Spare parts" at bounding box center [137, 80] width 68 height 15
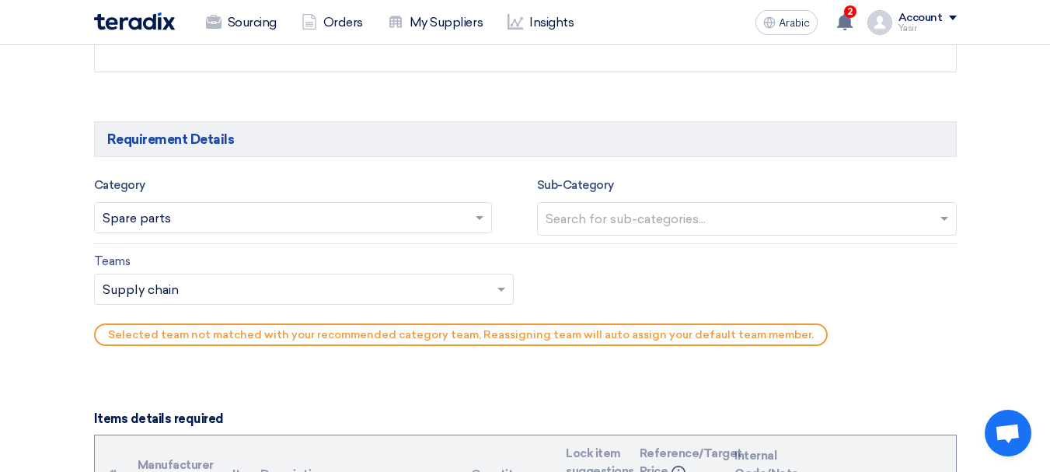
scroll to position [855, 0]
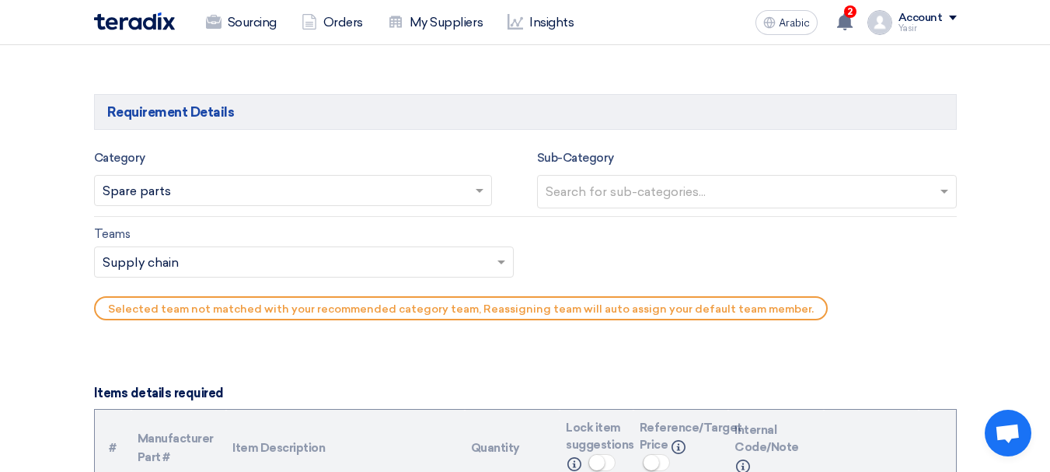
click at [655, 171] on div "Sub-Category Search for sub-categories..." at bounding box center [747, 178] width 420 height 60
click at [650, 184] on input "text" at bounding box center [748, 193] width 406 height 26
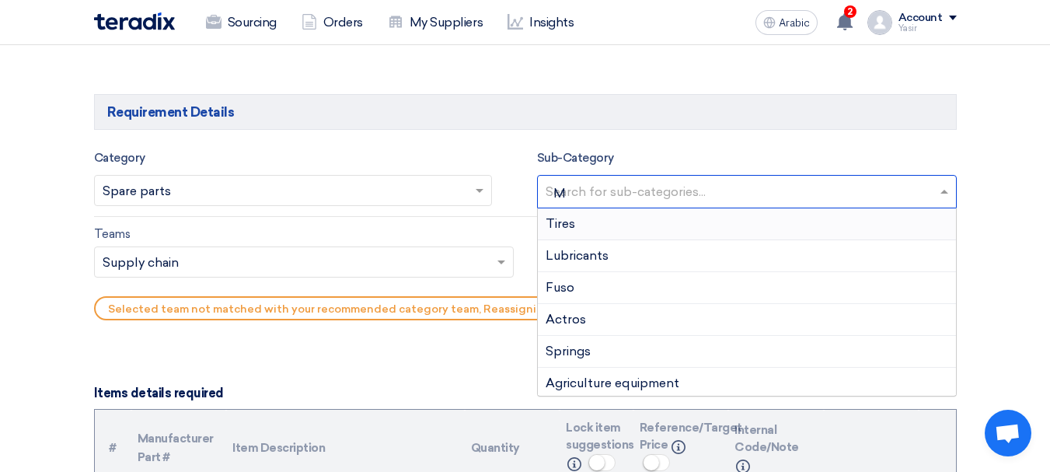
type input "MA"
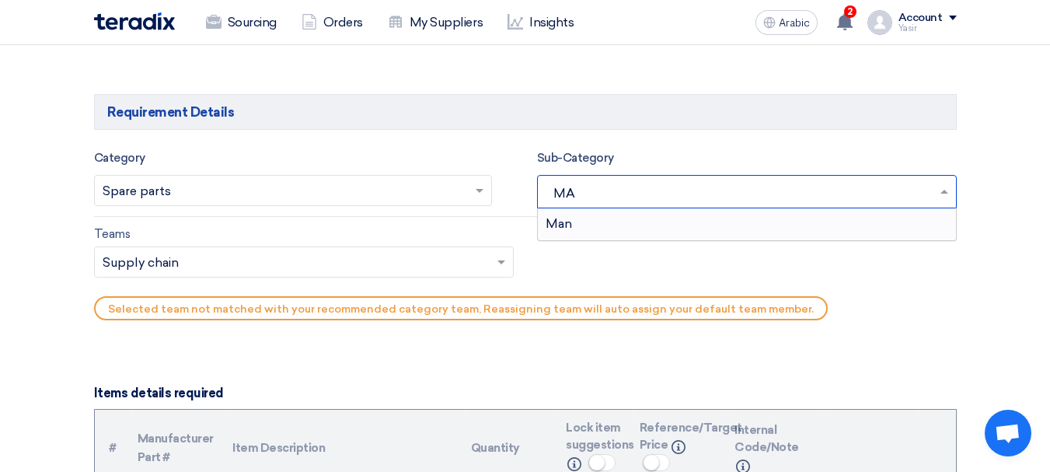
click at [657, 224] on div "Man" at bounding box center [747, 223] width 418 height 31
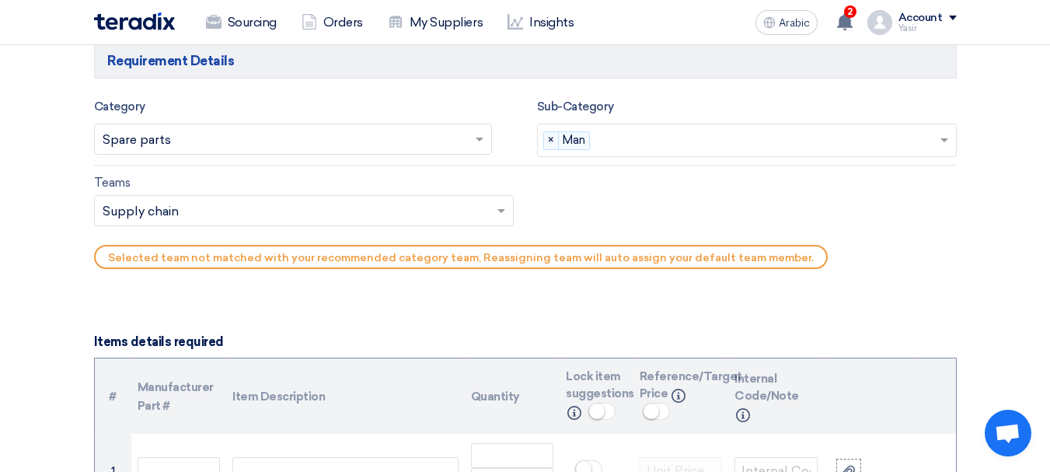
scroll to position [1010, 0]
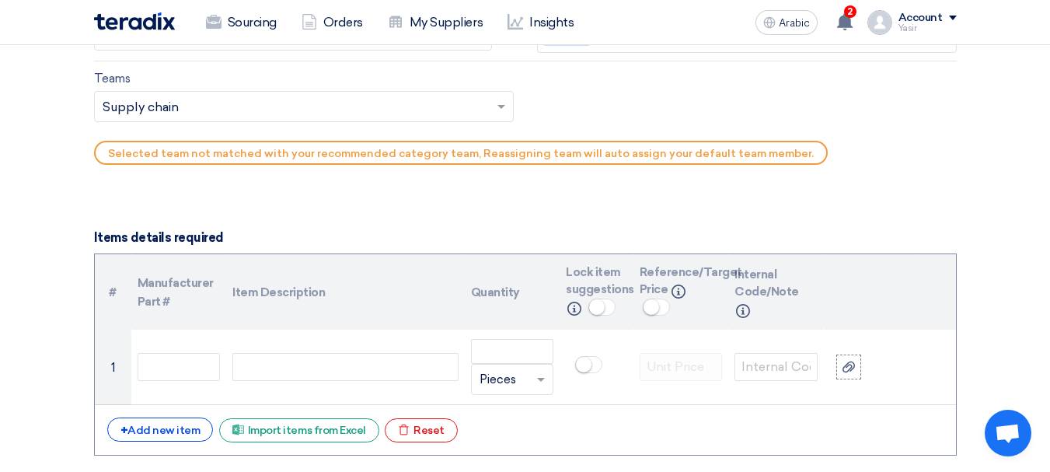
click at [190, 116] on input "text" at bounding box center [296, 109] width 387 height 26
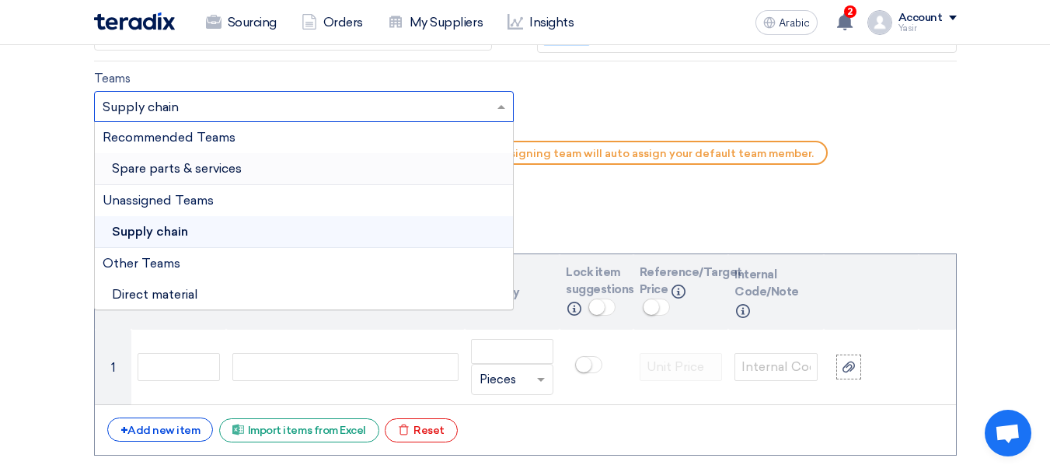
click at [193, 152] on div "Recommended Teams" at bounding box center [304, 137] width 418 height 31
click at [196, 171] on font "Spare parts & services" at bounding box center [177, 168] width 130 height 15
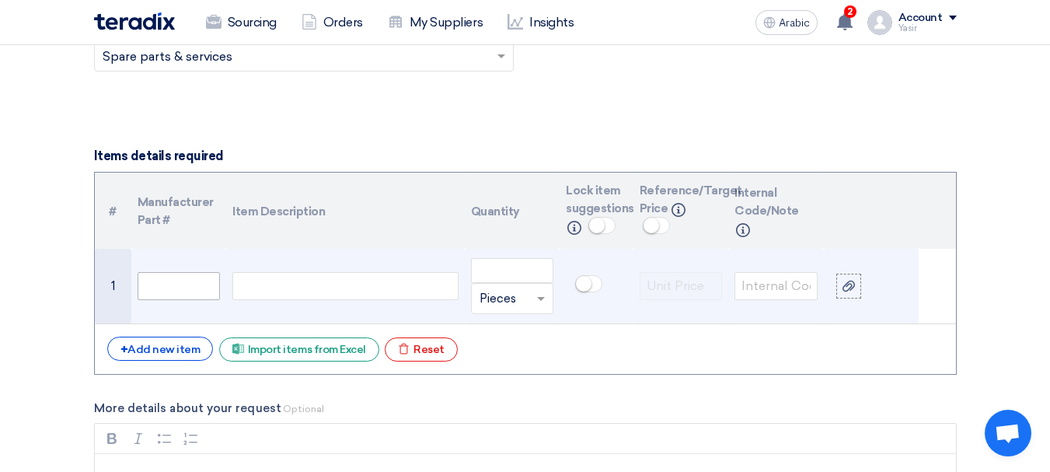
scroll to position [1088, 0]
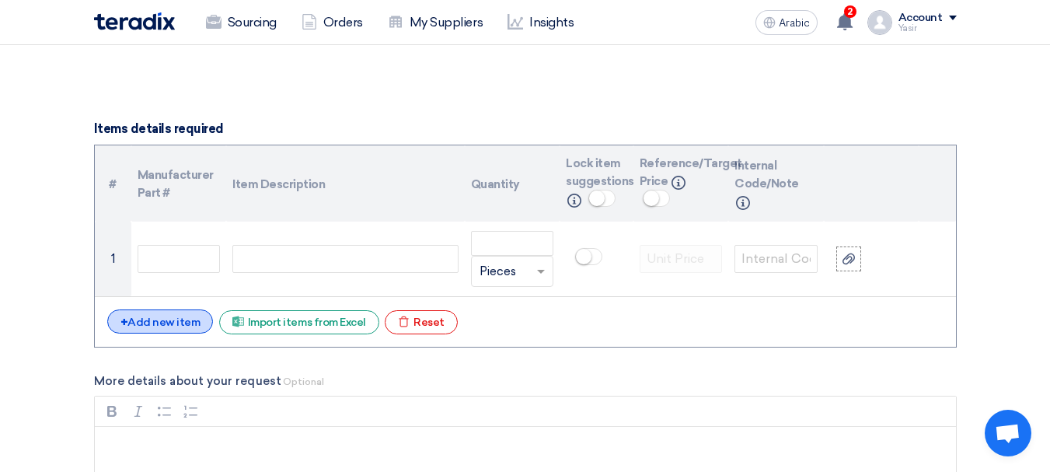
click at [153, 320] on font "Add new item" at bounding box center [163, 321] width 72 height 13
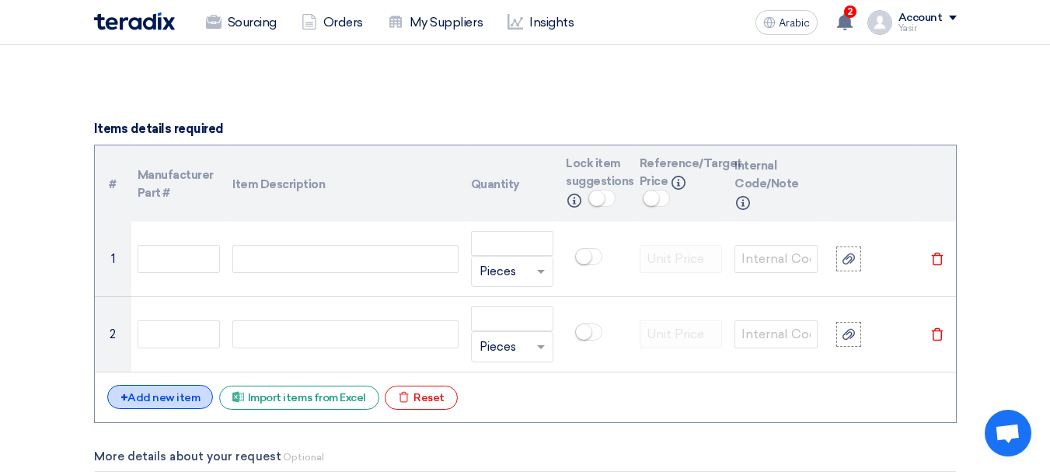
click at [153, 397] on font "Add new item" at bounding box center [163, 397] width 72 height 13
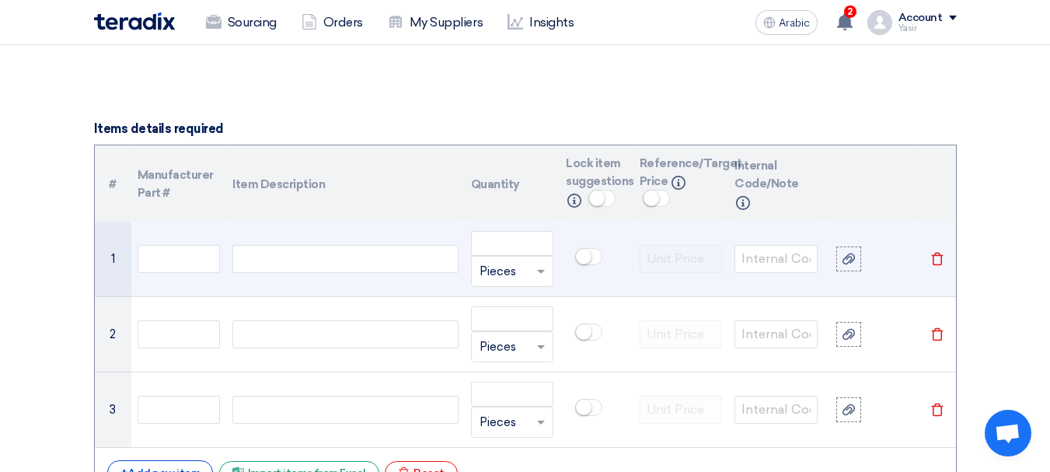
click at [359, 256] on div at bounding box center [344, 259] width 225 height 28
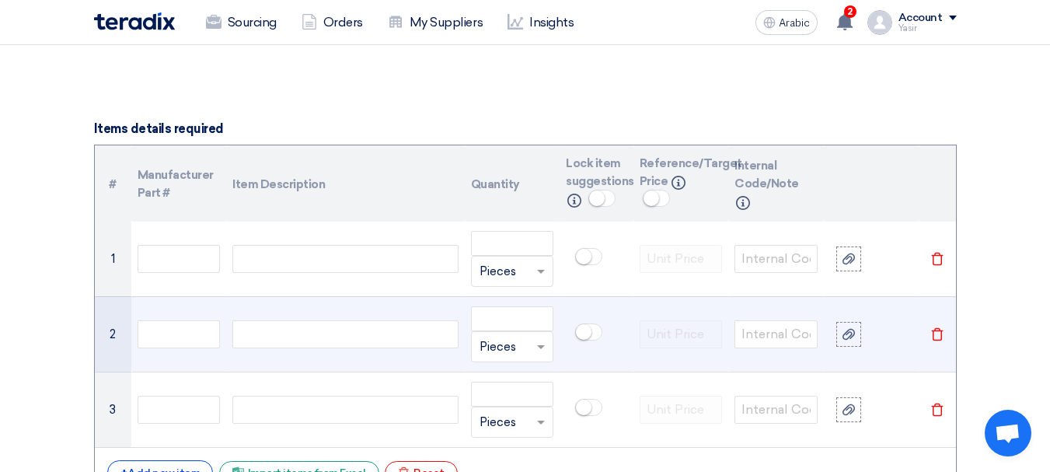
click at [267, 330] on div at bounding box center [344, 334] width 225 height 28
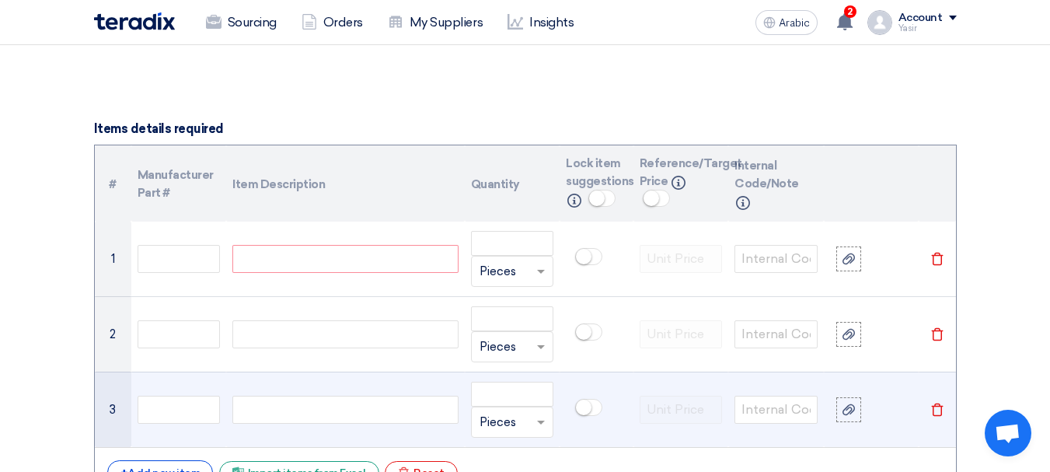
click at [269, 416] on div at bounding box center [344, 409] width 225 height 28
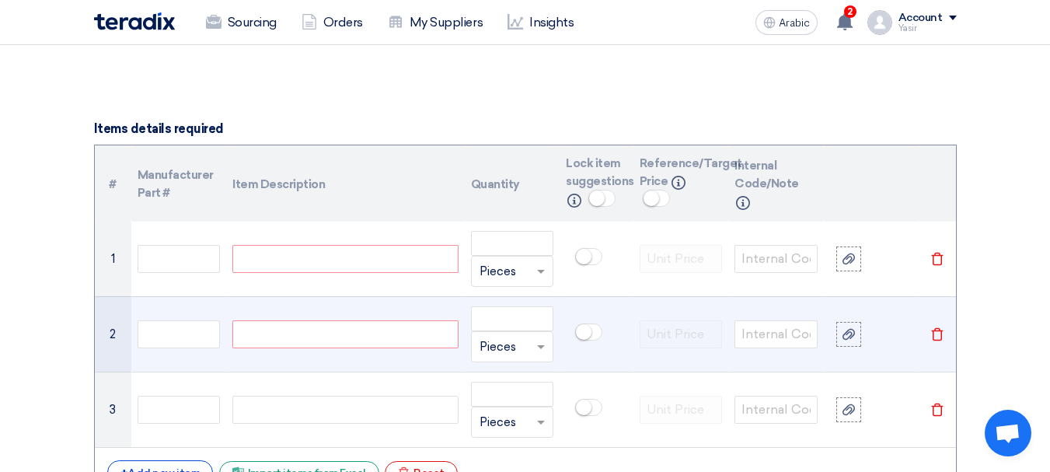
click at [301, 325] on div at bounding box center [344, 334] width 225 height 28
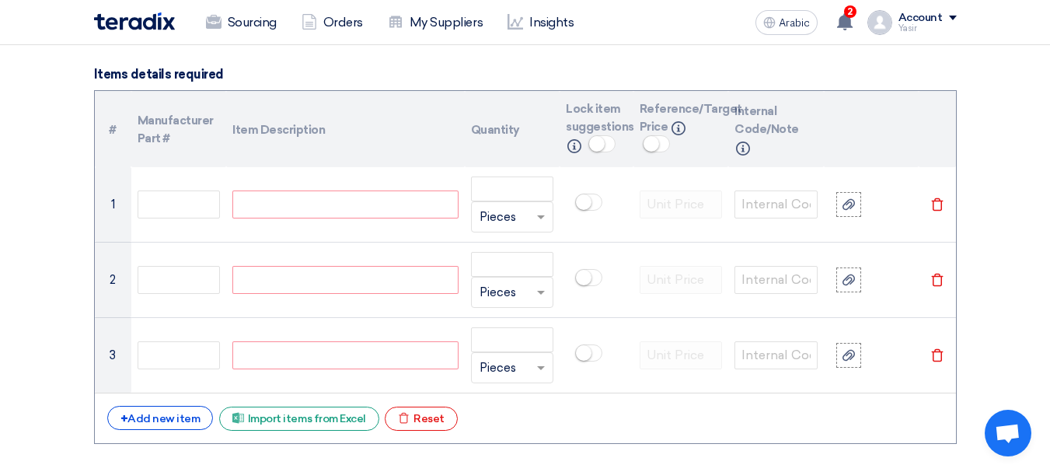
scroll to position [1165, 0]
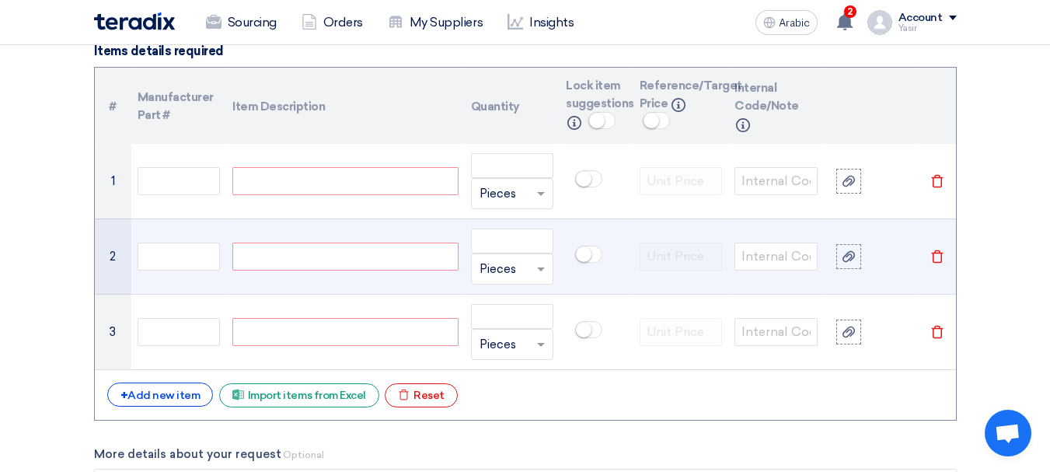
paste div
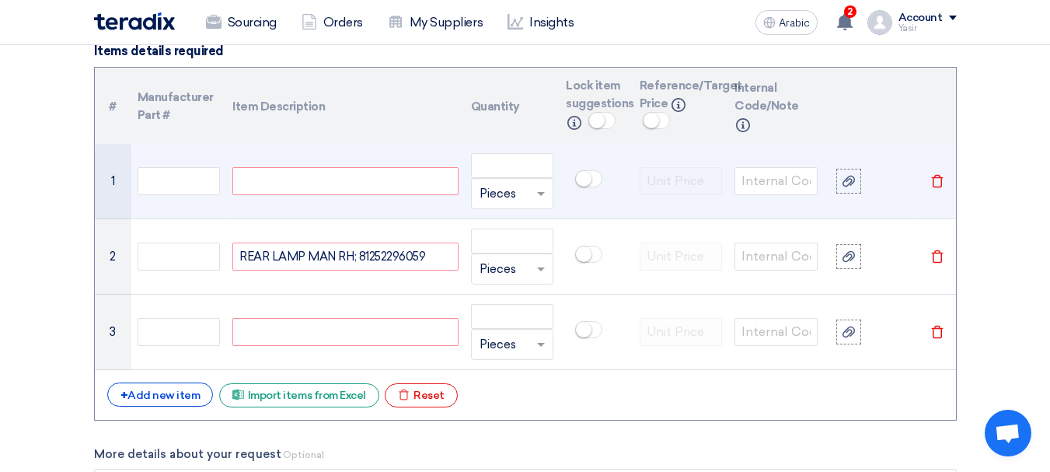
click at [354, 175] on div at bounding box center [344, 181] width 225 height 28
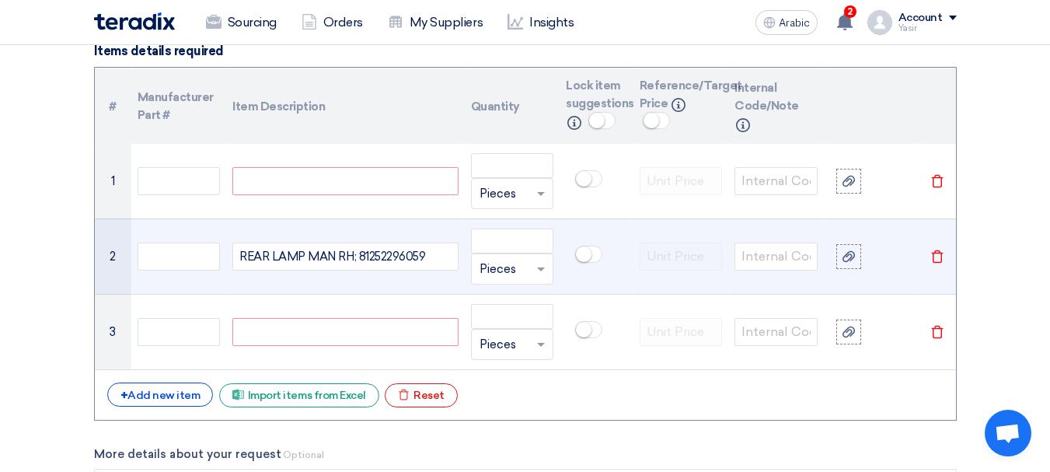
paste div
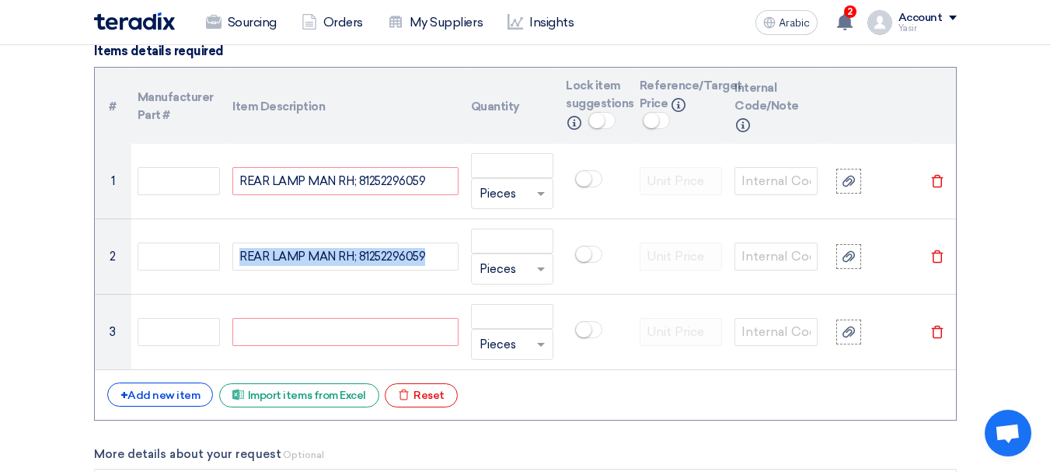
drag, startPoint x: 429, startPoint y: 253, endPoint x: 47, endPoint y: 257, distance: 381.5
click at [47, 257] on section "Basic Information RFx Title 8100016115 RFx Type Normal RFQ Sealed RFQ RFP Deadl…" at bounding box center [525, 446] width 1050 height 2818
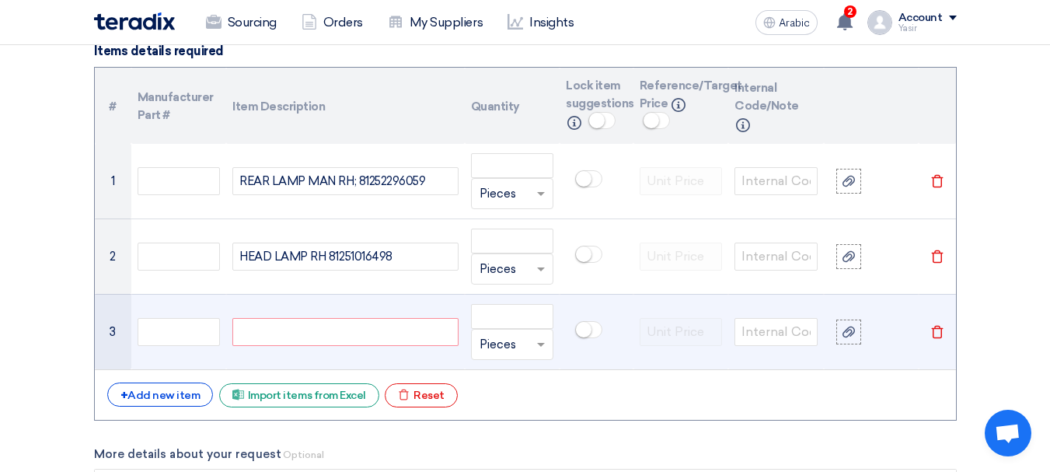
click at [386, 345] on div at bounding box center [344, 332] width 225 height 28
paste div
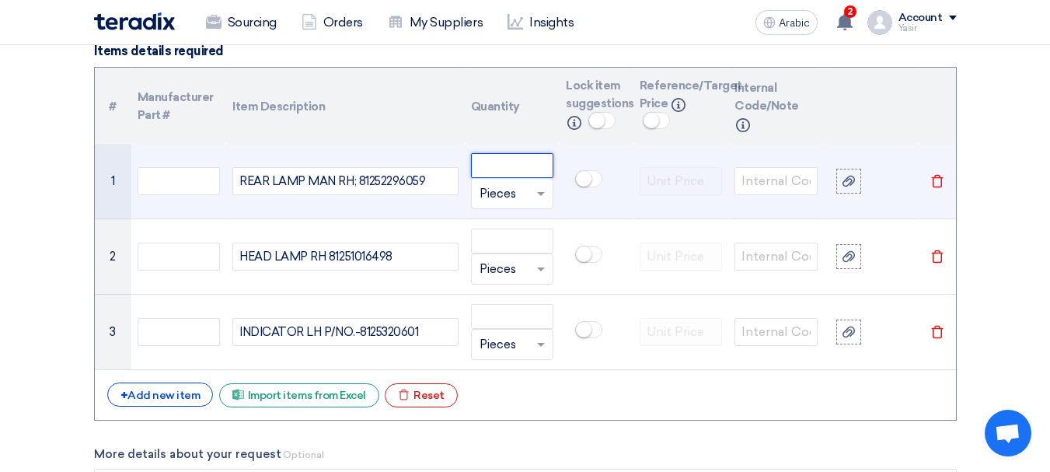
click at [496, 160] on input "number" at bounding box center [512, 165] width 83 height 25
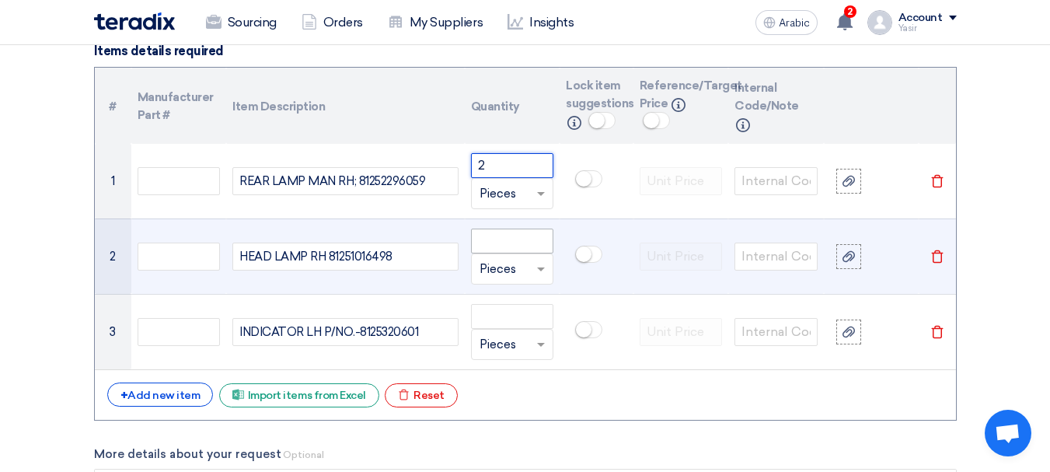
type input "2"
click at [490, 234] on input "number" at bounding box center [512, 240] width 83 height 25
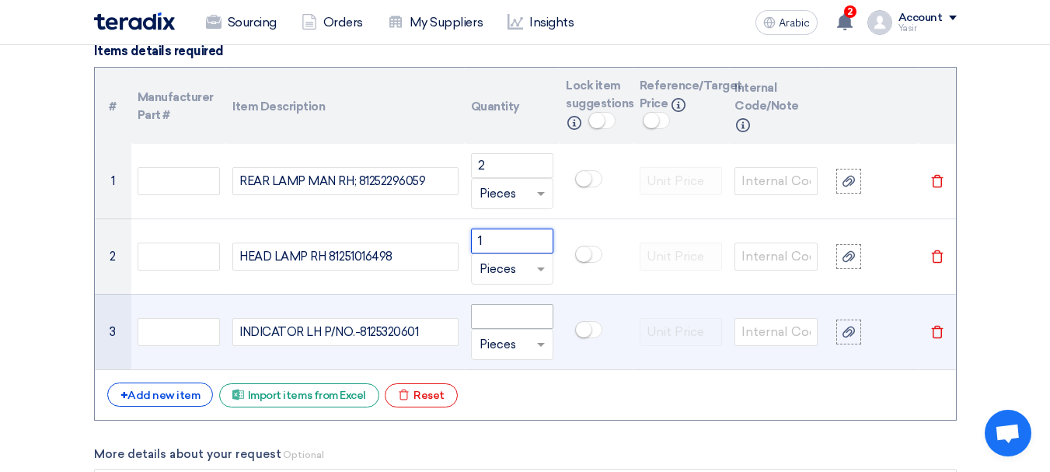
type input "1"
click at [517, 315] on input "number" at bounding box center [512, 316] width 83 height 25
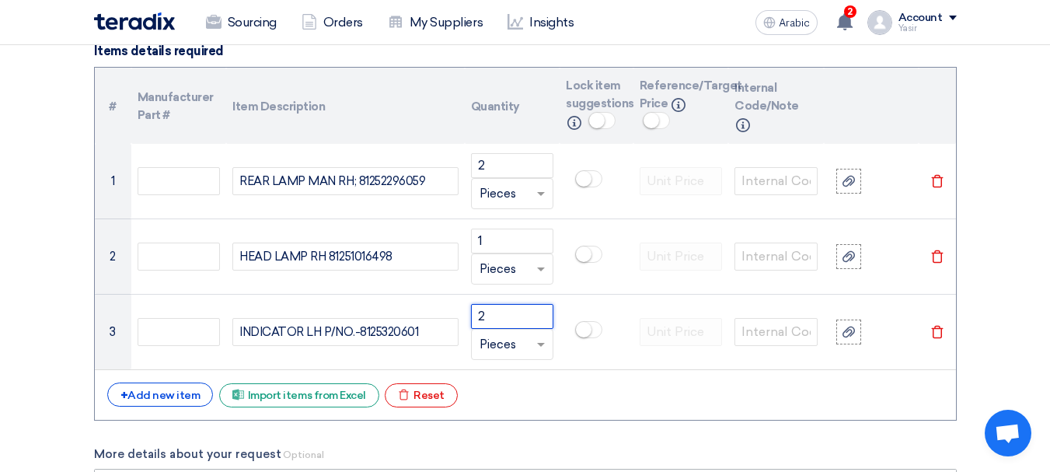
type input "2"
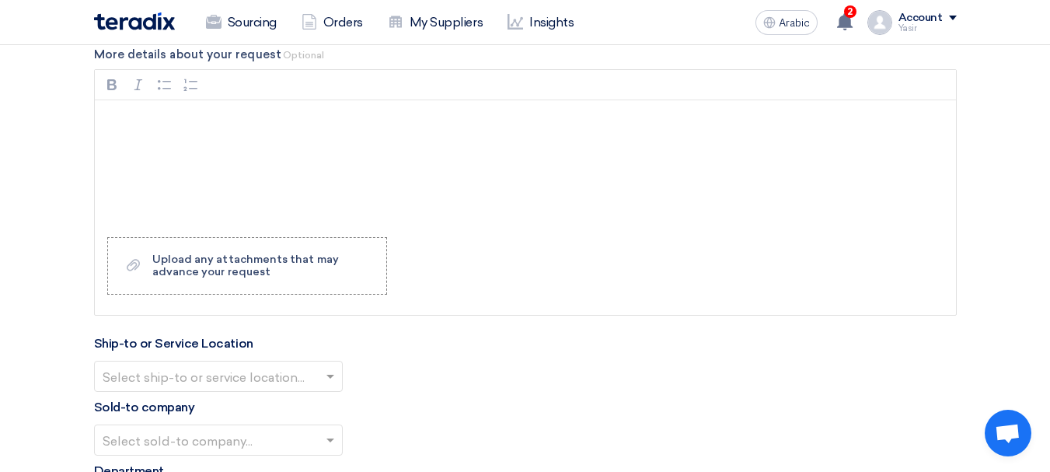
scroll to position [1709, 0]
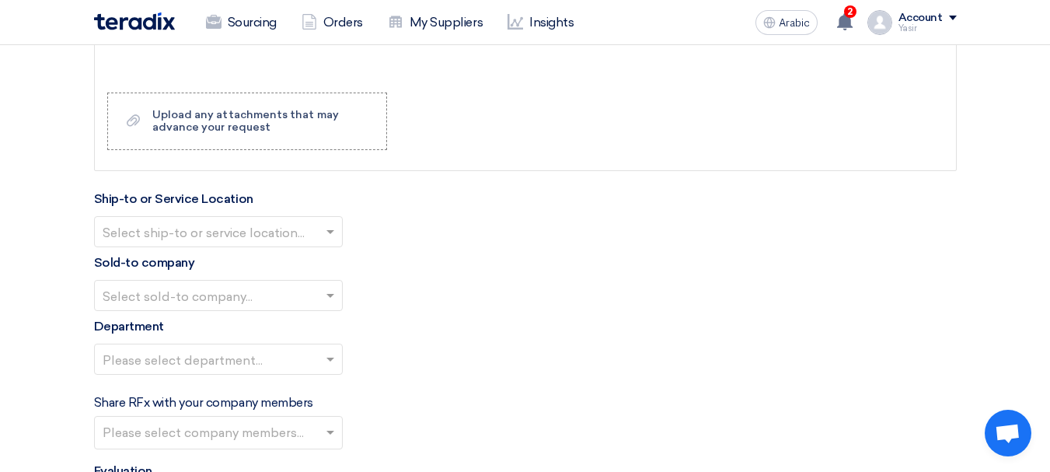
click at [200, 229] on input "text" at bounding box center [211, 233] width 216 height 26
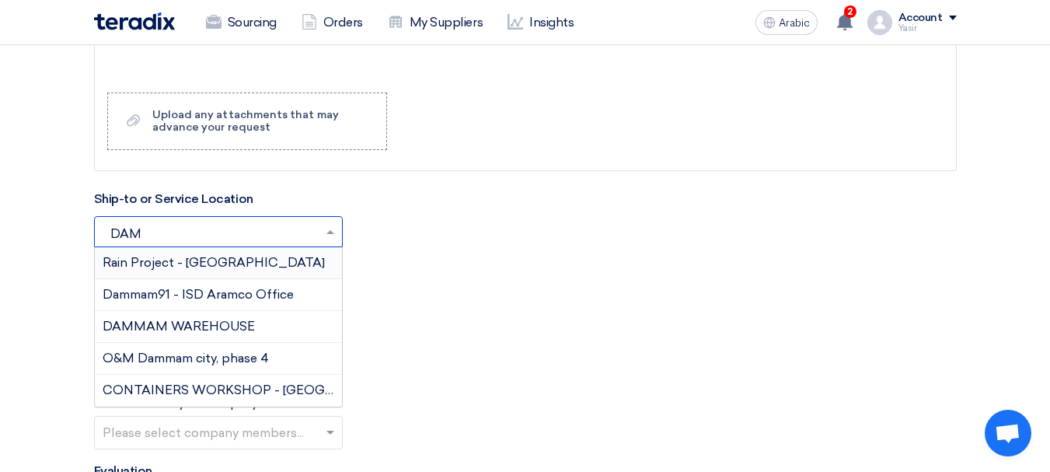
type input "DAMM"
click at [166, 324] on font "DAMMAM WAREHOUSE" at bounding box center [179, 326] width 152 height 15
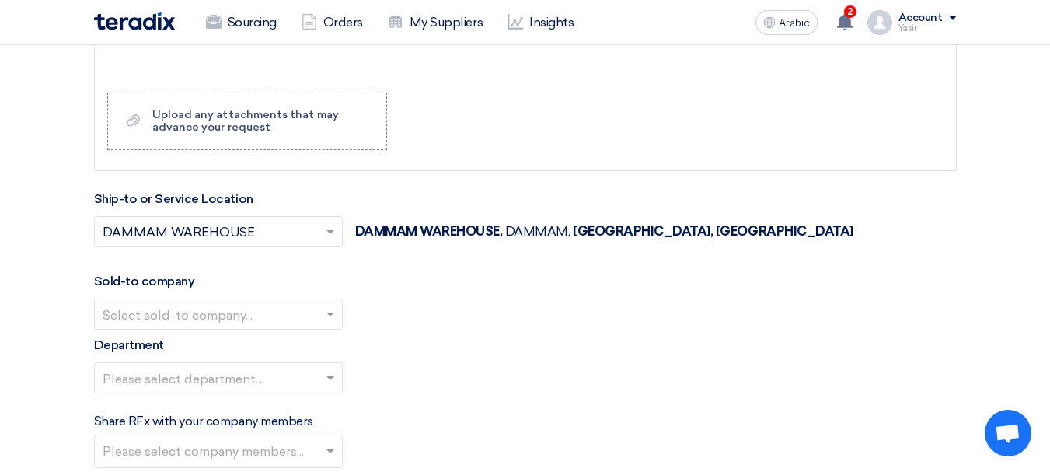
click at [138, 316] on input "text" at bounding box center [211, 315] width 216 height 26
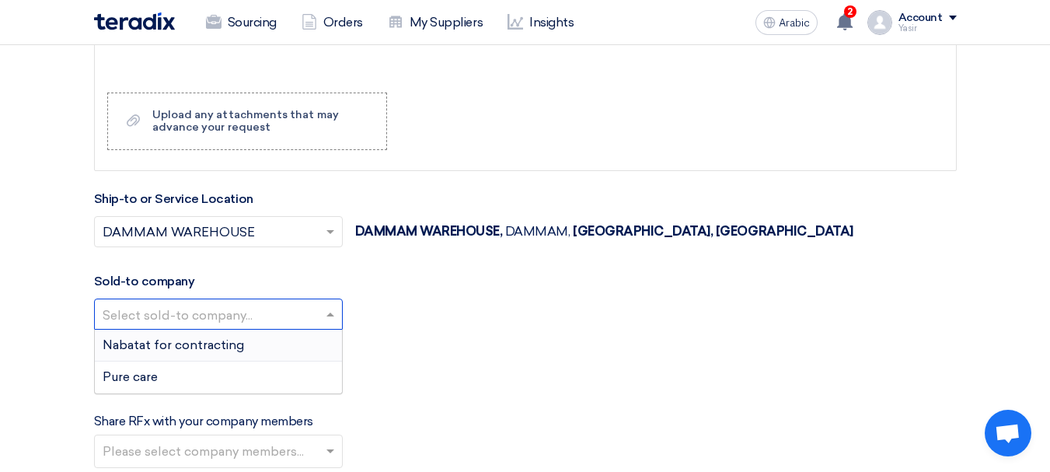
click at [172, 347] on font "Nabatat for contracting" at bounding box center [173, 344] width 141 height 15
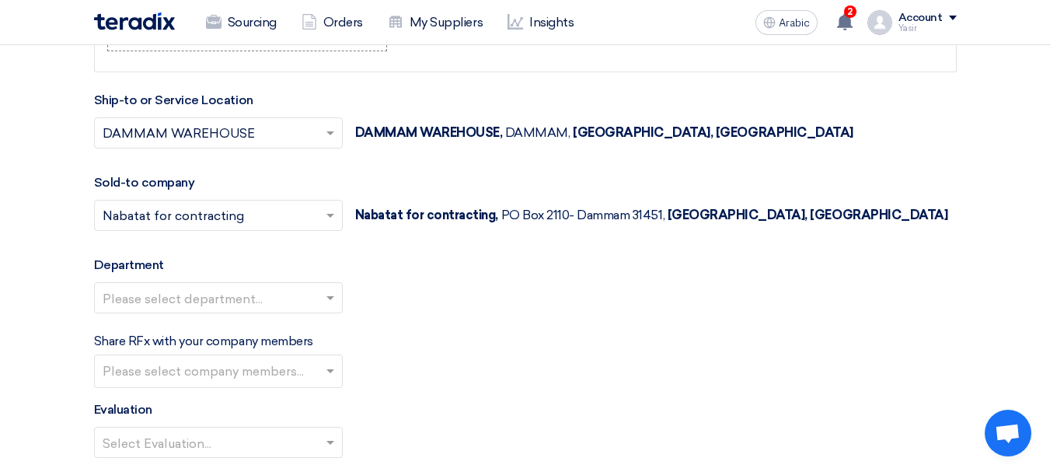
scroll to position [1865, 0]
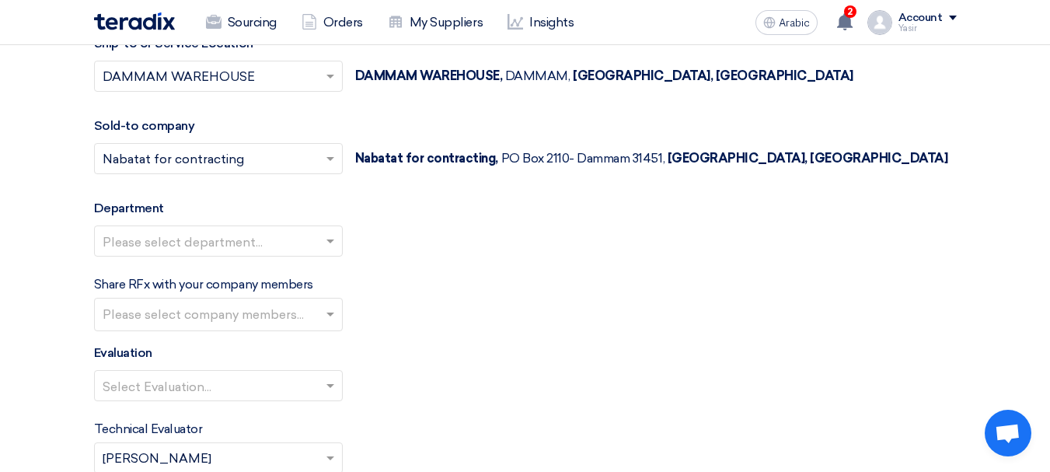
click at [208, 236] on input "text" at bounding box center [211, 242] width 216 height 26
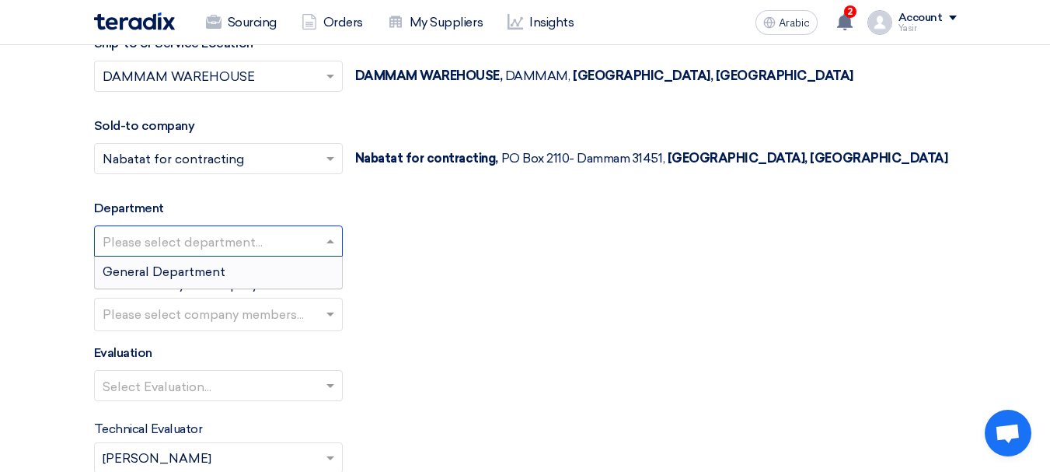
click at [170, 273] on font "General Department" at bounding box center [164, 271] width 123 height 15
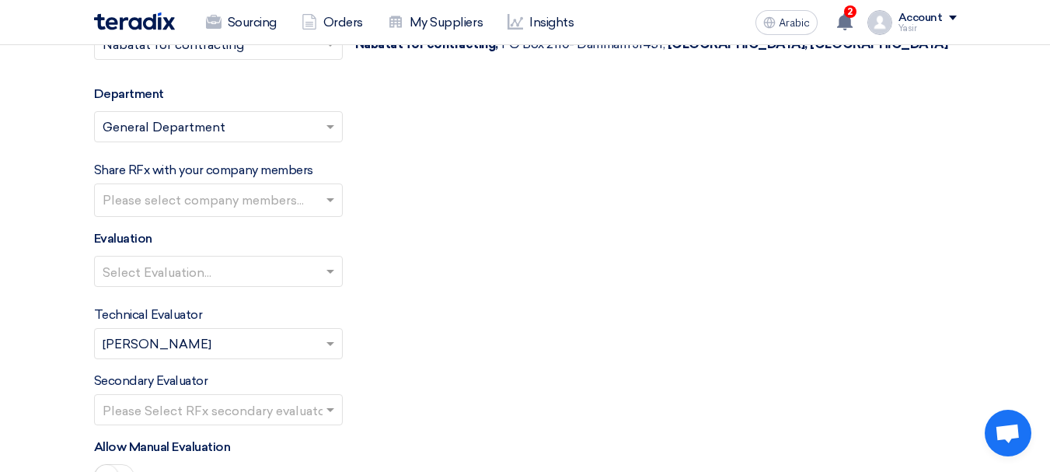
scroll to position [2020, 0]
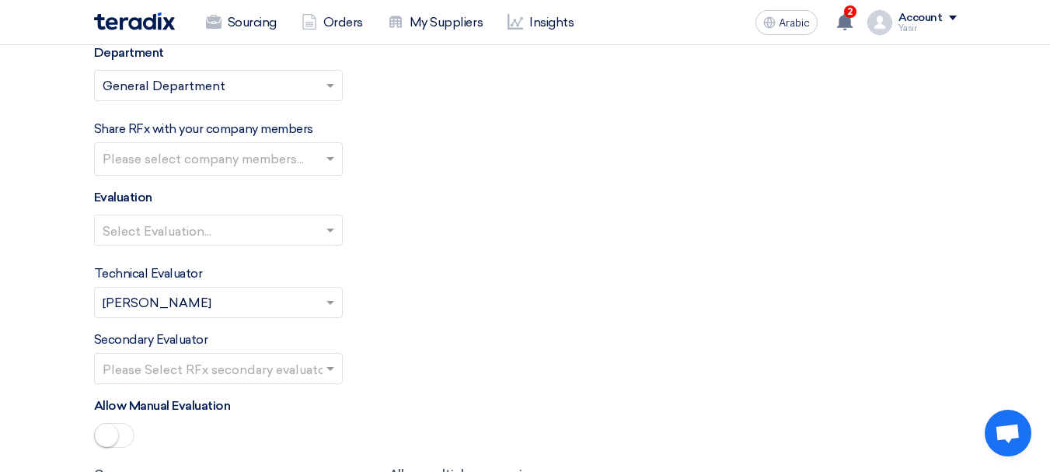
click at [214, 239] on input "text" at bounding box center [211, 231] width 216 height 26
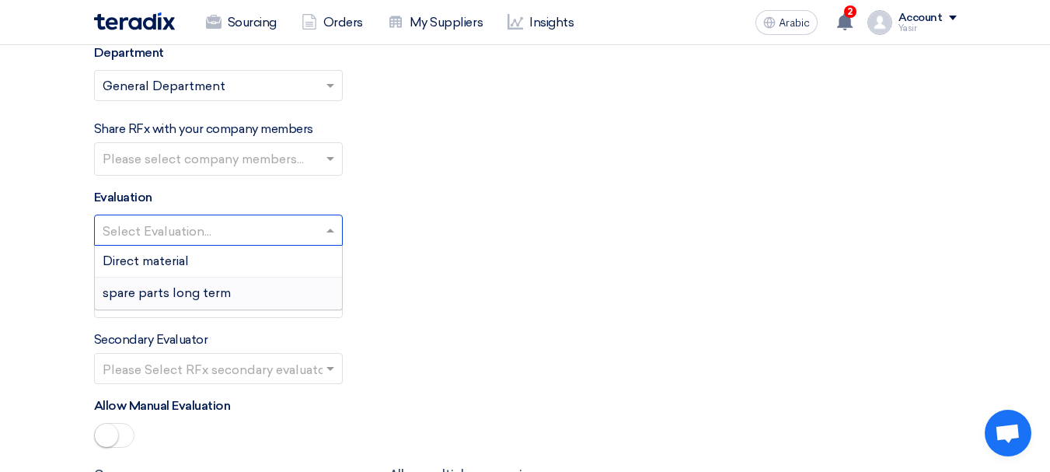
click at [168, 294] on font "spare parts long term" at bounding box center [167, 292] width 128 height 15
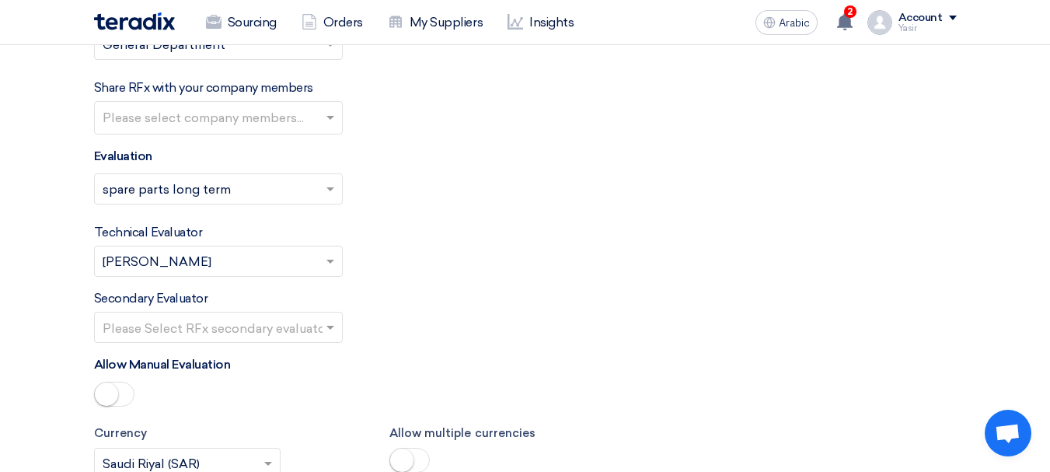
scroll to position [2098, 0]
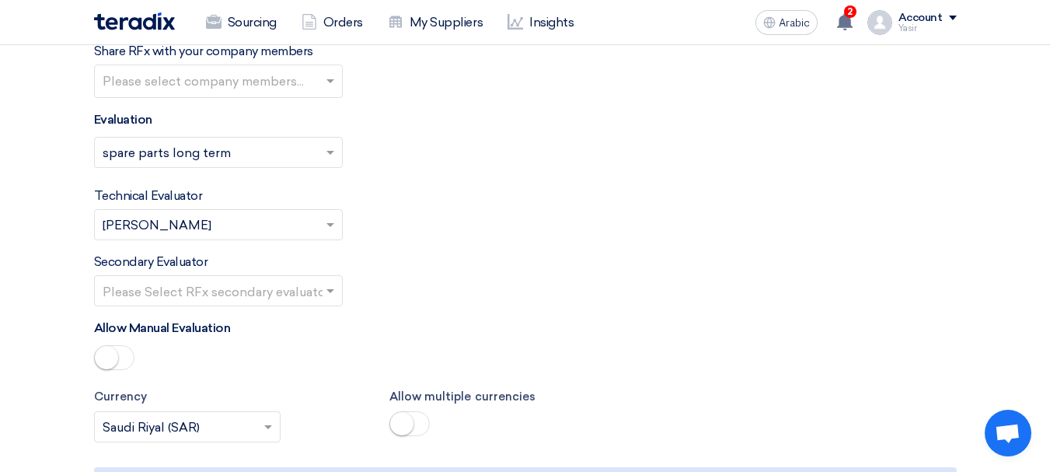
click at [270, 298] on input "text" at bounding box center [211, 292] width 216 height 26
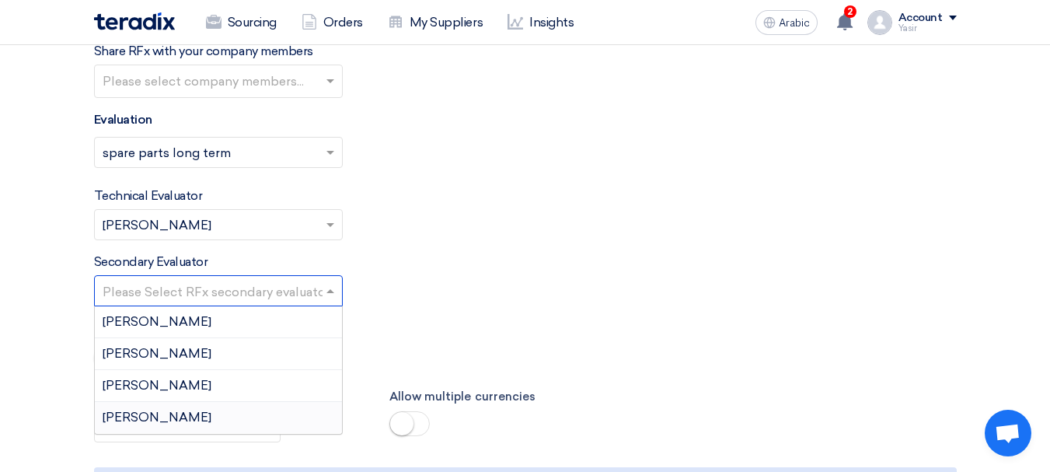
click at [148, 425] on div "[PERSON_NAME]" at bounding box center [218, 417] width 247 height 31
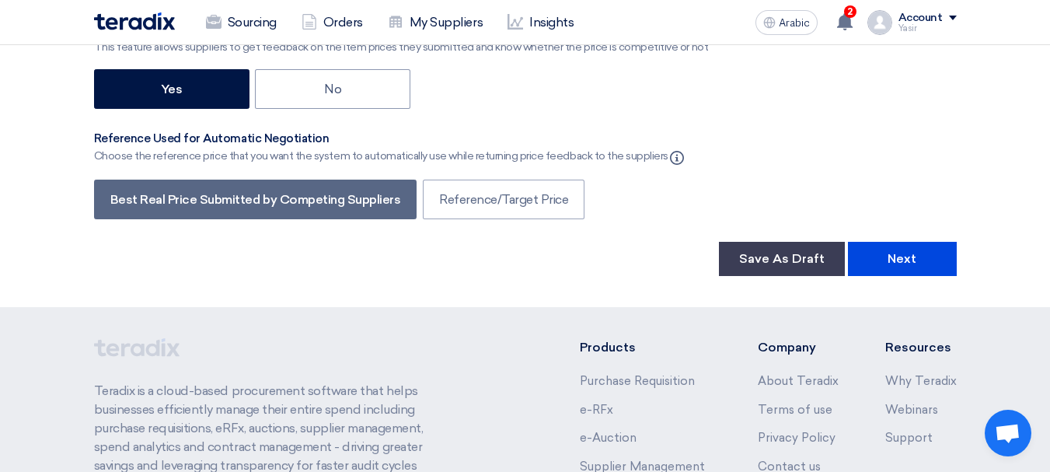
scroll to position [2797, 0]
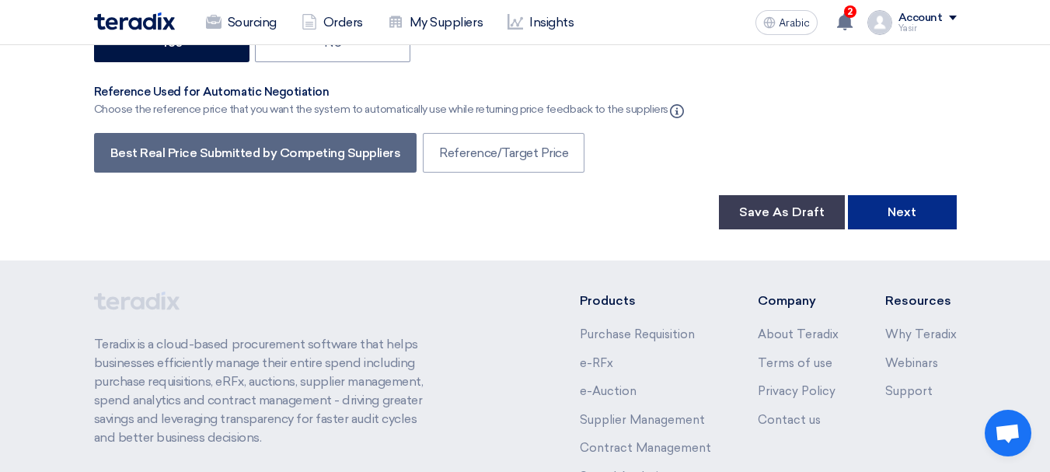
click at [902, 205] on font "Next" at bounding box center [901, 211] width 29 height 15
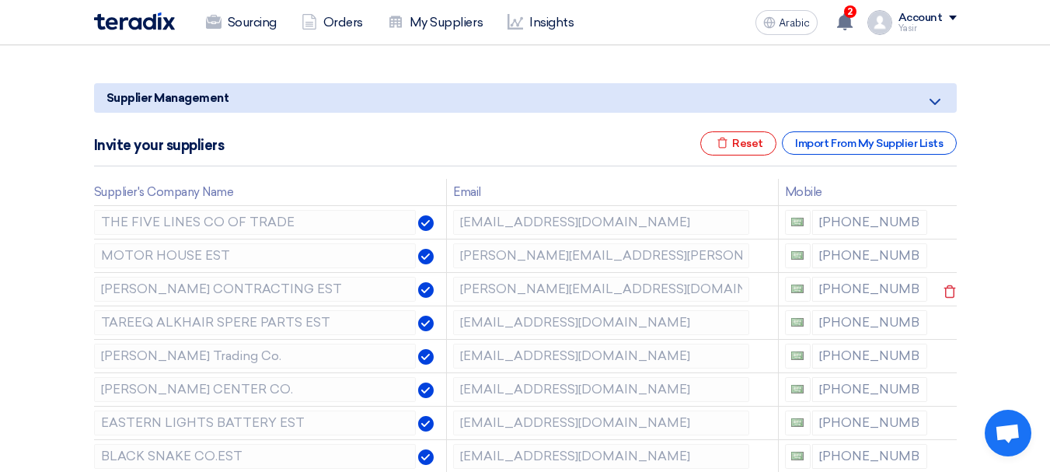
scroll to position [233, 0]
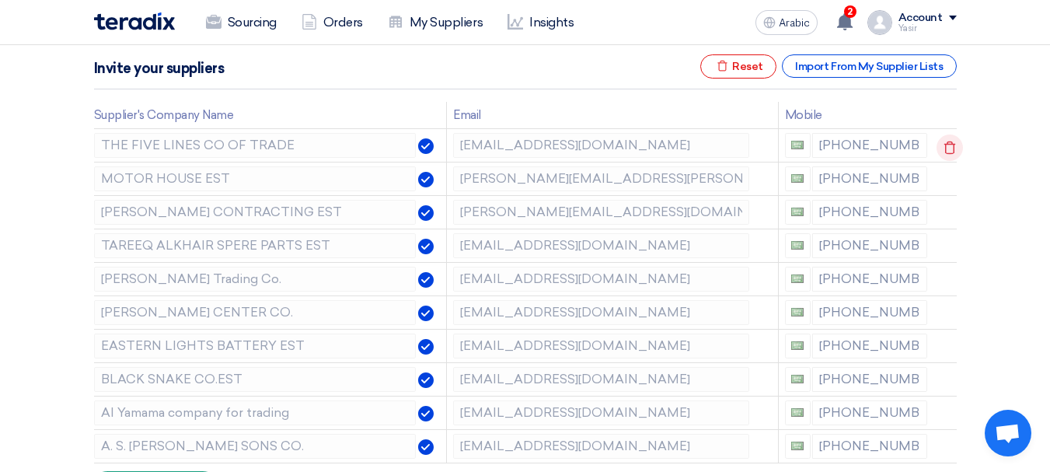
click at [947, 144] on use at bounding box center [950, 147] width 12 height 13
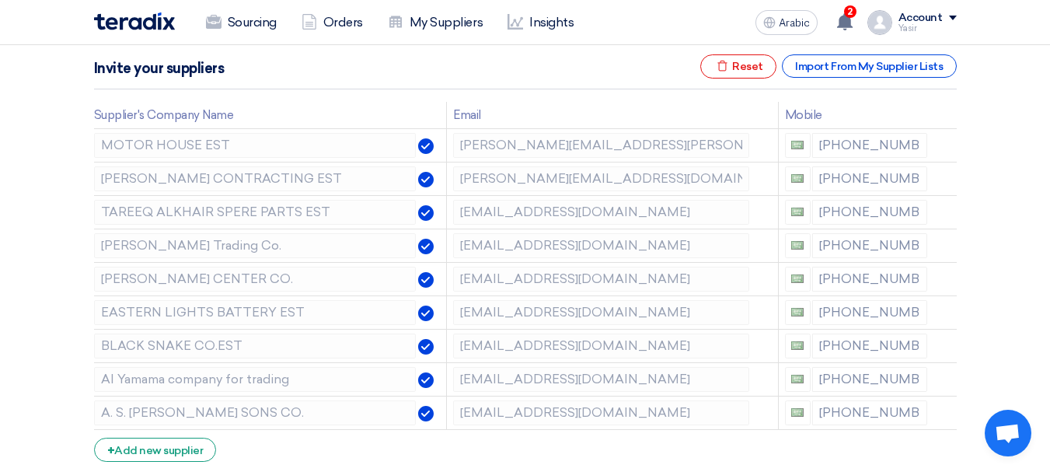
click at [0, 0] on use at bounding box center [0, 0] width 0 height 0
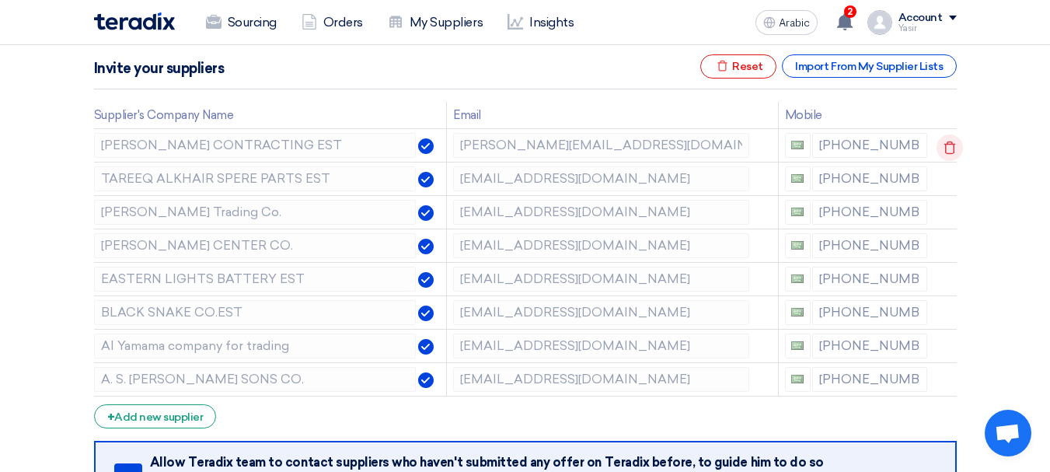
click at [947, 144] on use at bounding box center [950, 147] width 12 height 13
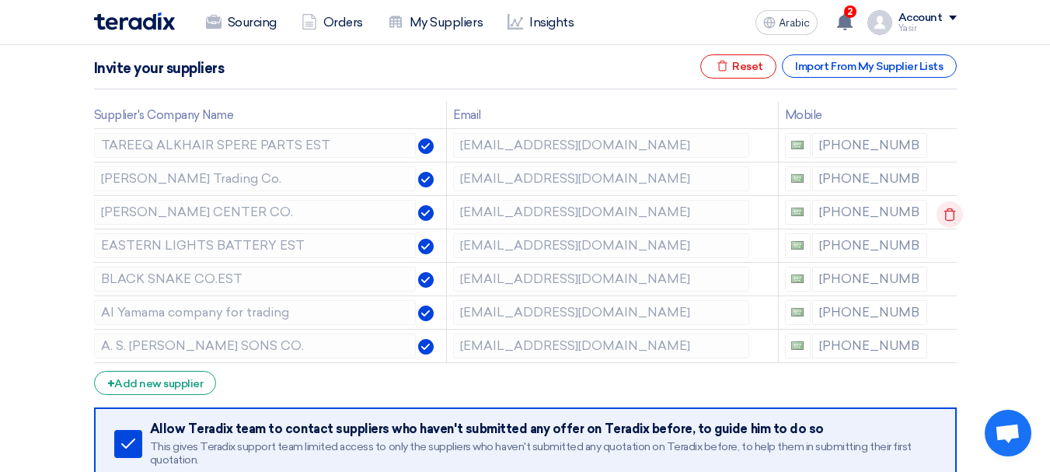
click at [942, 207] on icon at bounding box center [949, 214] width 26 height 26
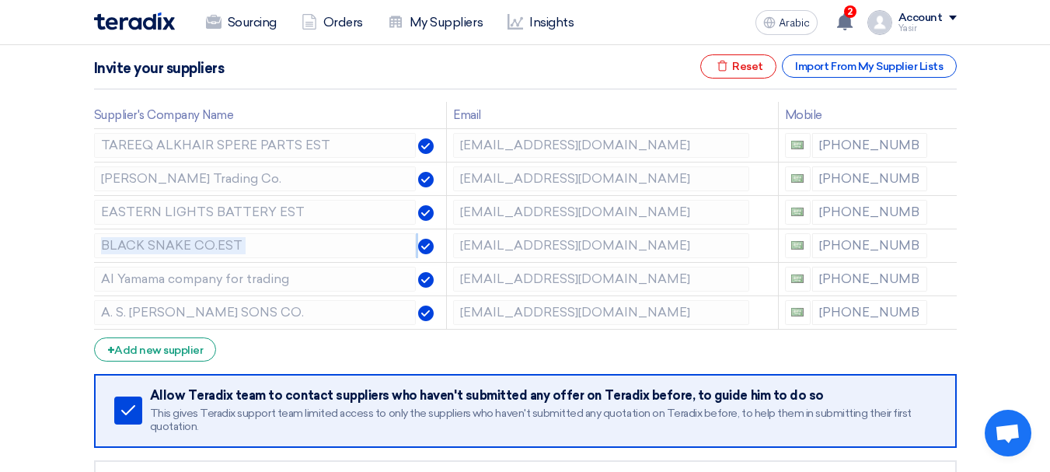
click at [0, 0] on icon at bounding box center [0, 0] width 0 height 0
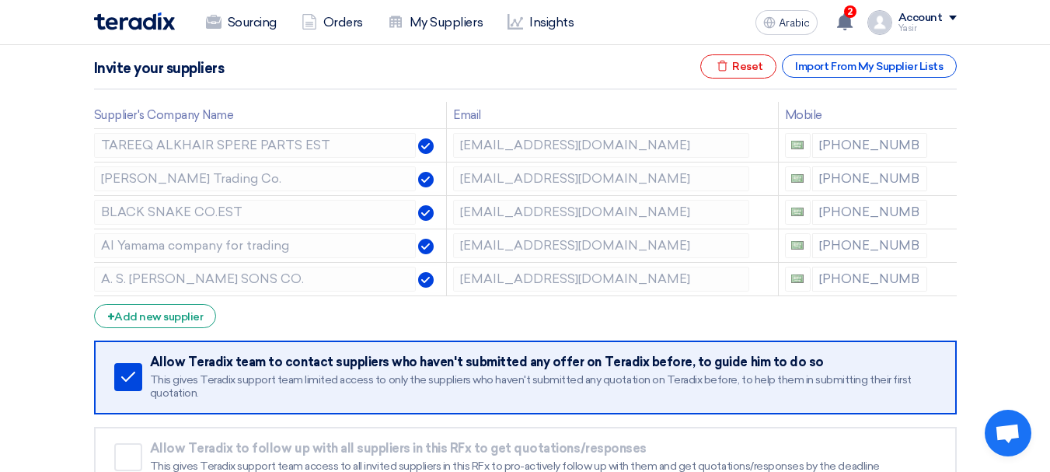
click at [0, 0] on icon at bounding box center [0, 0] width 0 height 0
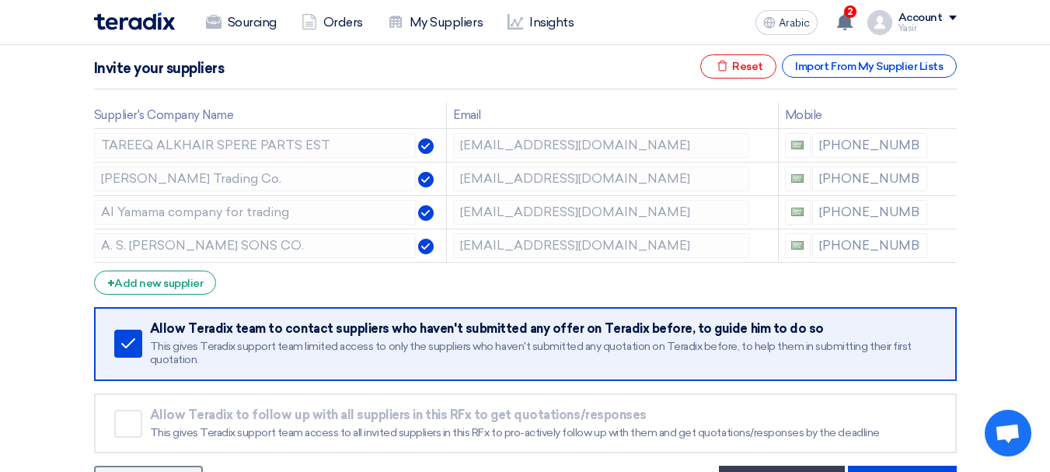
click at [0, 0] on icon at bounding box center [0, 0] width 0 height 0
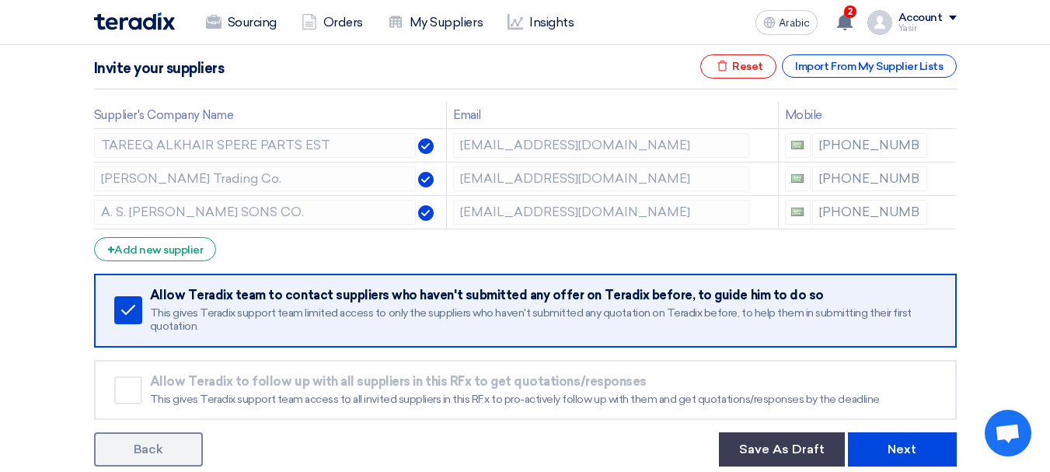
drag, startPoint x: 952, startPoint y: 211, endPoint x: 951, endPoint y: 222, distance: 10.9
click at [0, 0] on use at bounding box center [0, 0] width 0 height 0
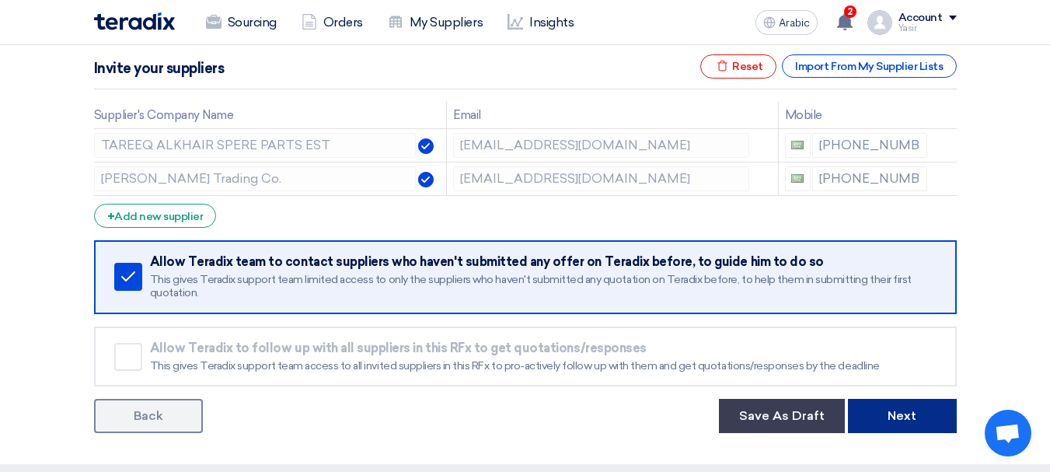
click at [925, 413] on button "Next" at bounding box center [902, 416] width 109 height 34
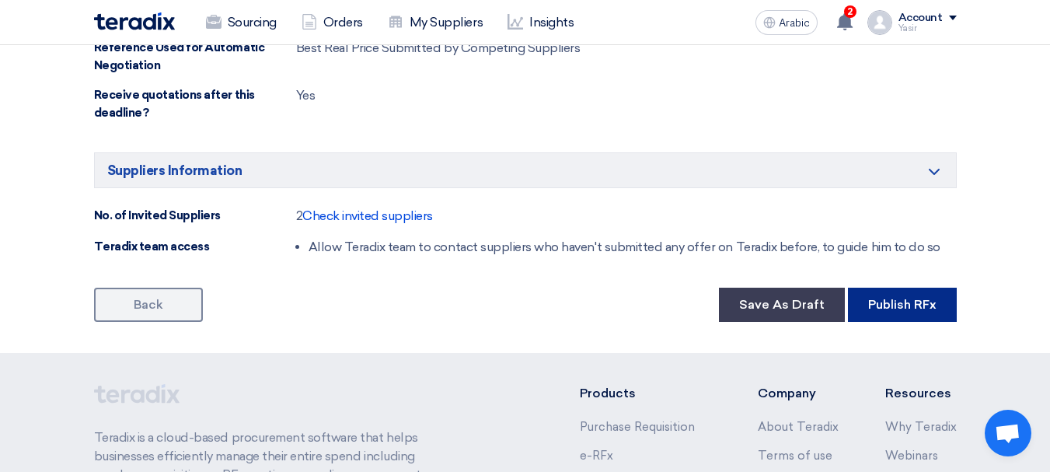
click at [887, 316] on button "Publish RFx" at bounding box center [902, 304] width 109 height 34
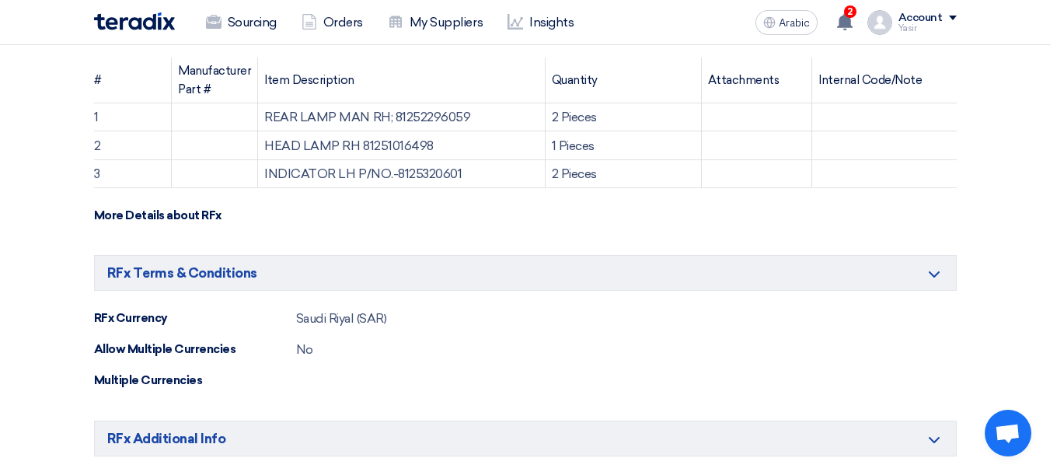
scroll to position [159, 0]
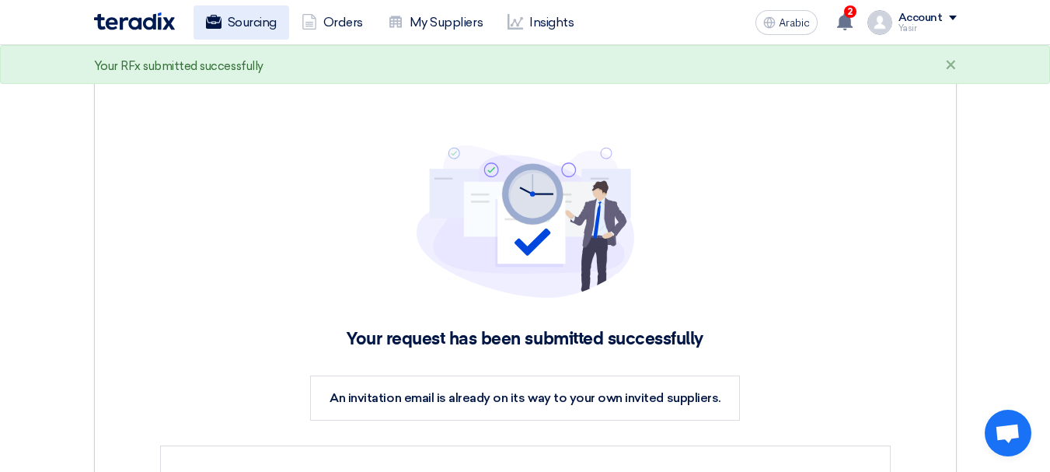
click at [237, 26] on font "Sourcing" at bounding box center [252, 22] width 49 height 15
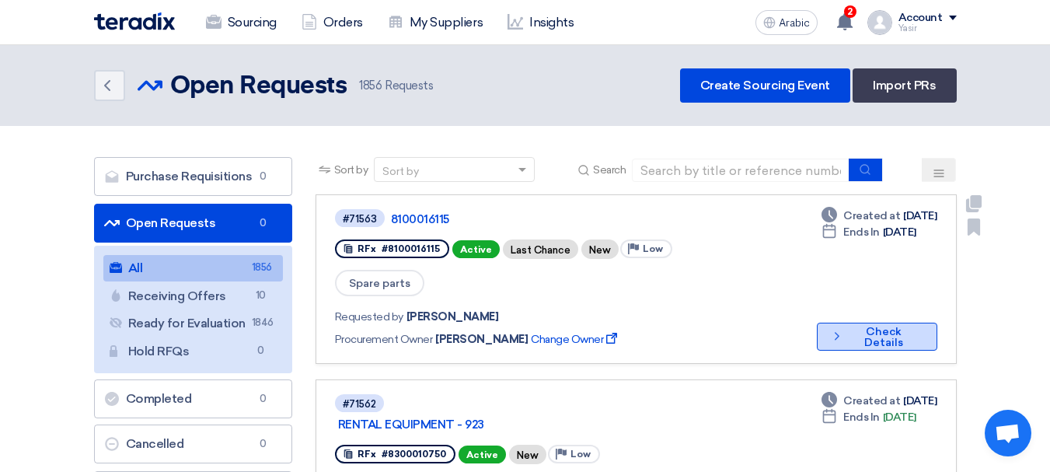
click at [841, 329] on icon "Check details" at bounding box center [837, 336] width 14 height 15
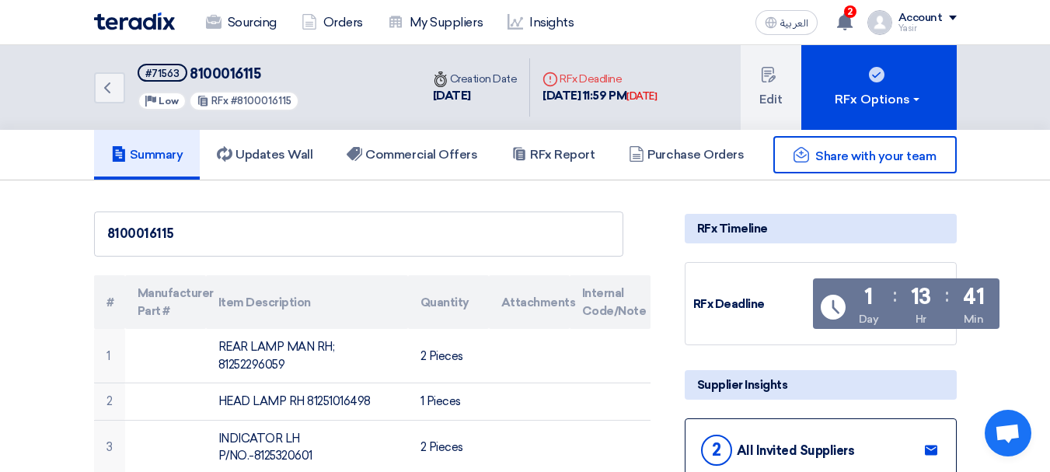
click at [221, 75] on span "8100016115" at bounding box center [225, 73] width 71 height 17
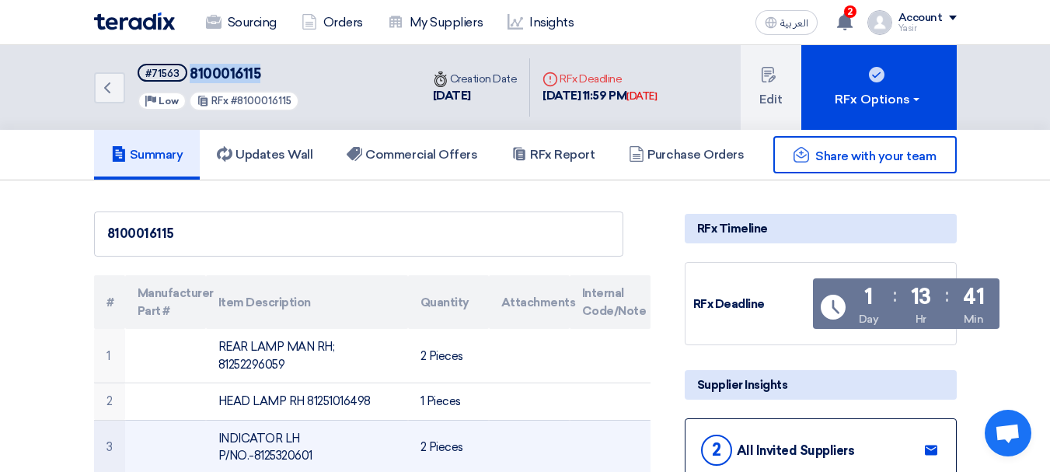
copy span "8100016115"
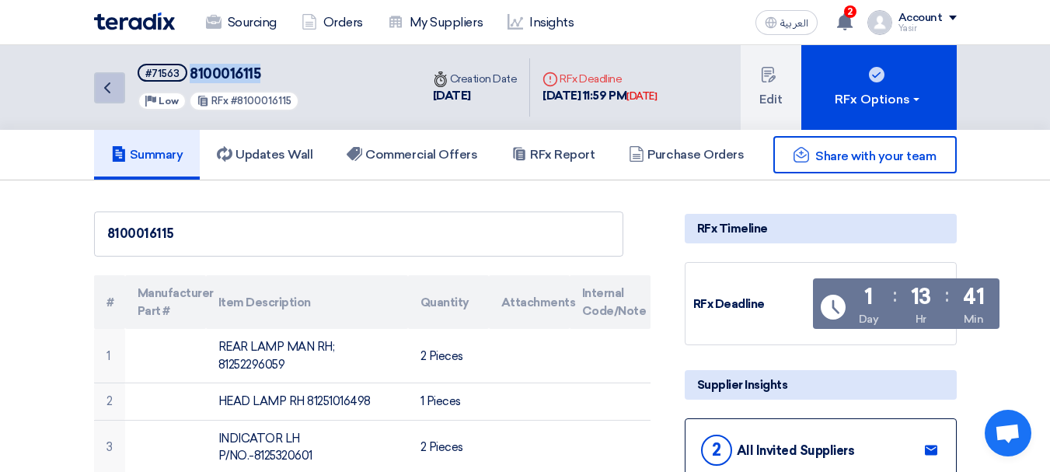
click at [94, 98] on link "Back" at bounding box center [109, 87] width 31 height 31
